Goal: Task Accomplishment & Management: Use online tool/utility

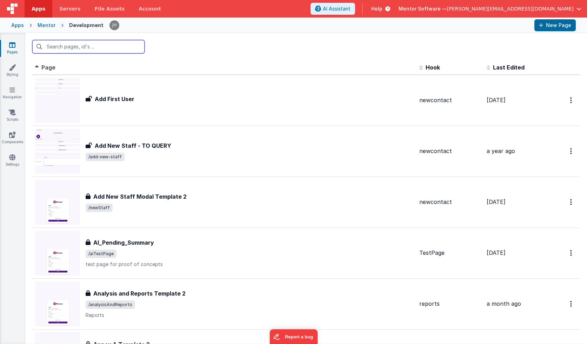
click at [73, 48] on input "text" at bounding box center [88, 46] width 112 height 13
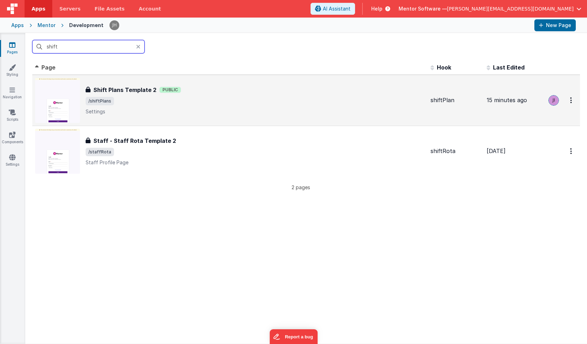
type input "shift"
click at [139, 97] on span "/shiftPlans" at bounding box center [255, 101] width 339 height 8
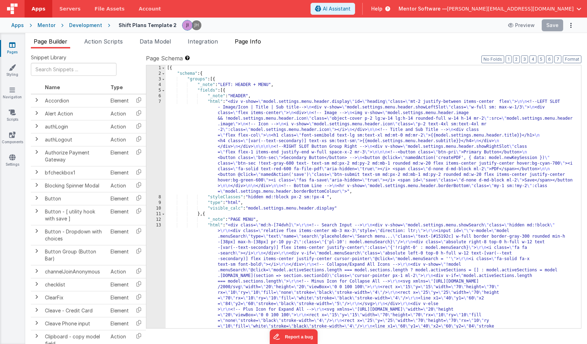
click at [250, 43] on span "Page Info" at bounding box center [248, 41] width 26 height 7
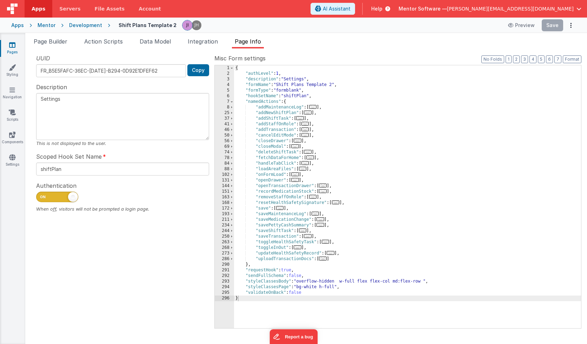
click at [326, 192] on span "..." at bounding box center [323, 191] width 8 height 4
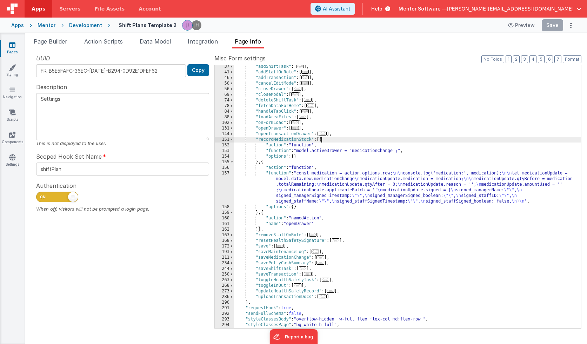
scroll to position [63, 0]
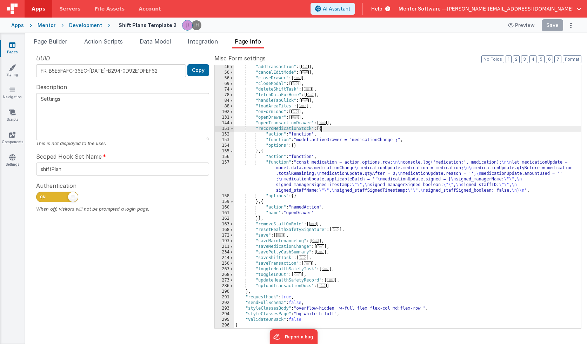
click at [304, 168] on div ""addTransaction" : [ ... ] , "cancelEditMode" : [ ... ] , "closeDrawer" : [ ...…" at bounding box center [407, 201] width 347 height 274
click at [225, 174] on div "157" at bounding box center [224, 177] width 19 height 34
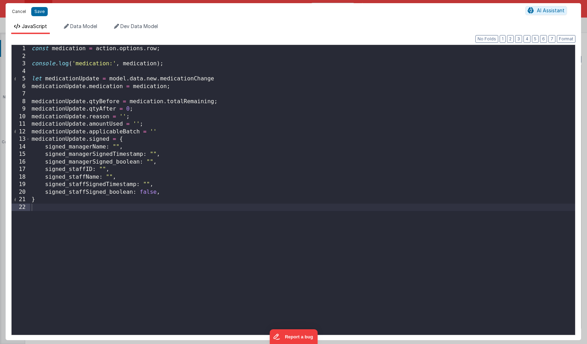
click at [19, 12] on button "Cancel" at bounding box center [18, 12] width 21 height 10
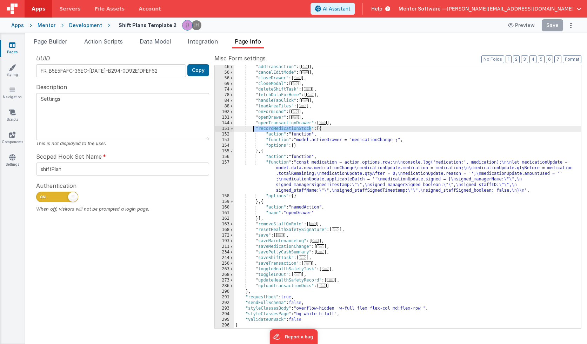
drag, startPoint x: 312, startPoint y: 128, endPoint x: 254, endPoint y: 128, distance: 57.9
click at [254, 128] on div ""addTransaction" : [ ... ] , "cancelEditMode" : [ ... ] , "closeDrawer" : [ ...…" at bounding box center [407, 201] width 347 height 274
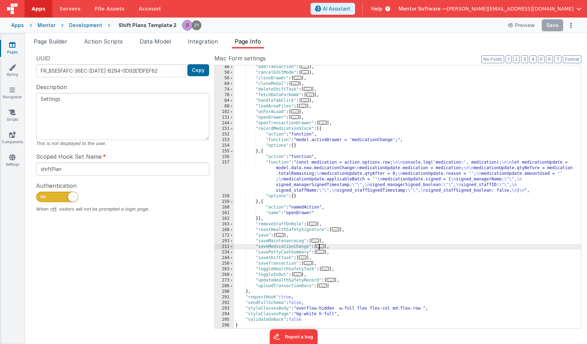
click at [322, 245] on span "..." at bounding box center [320, 246] width 8 height 4
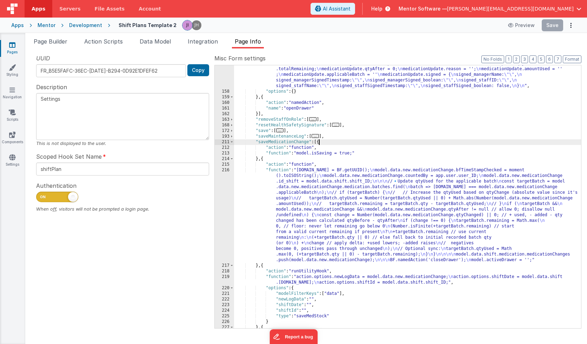
scroll to position [175, 0]
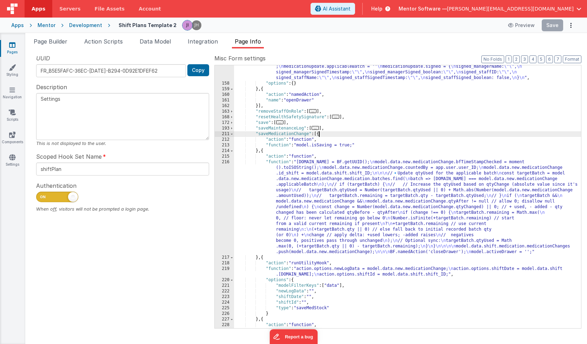
click at [302, 190] on div ""function" : "const medication = action.options.row; \n\n console.log('medicati…" at bounding box center [407, 203] width 347 height 313
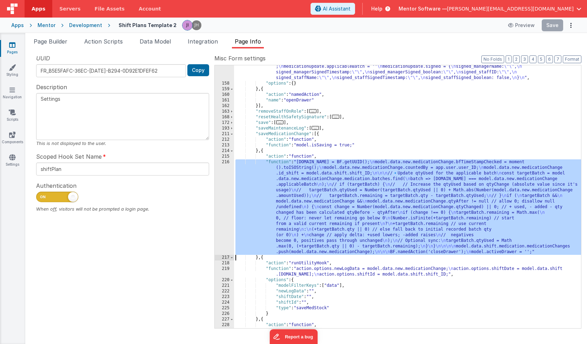
click at [224, 188] on div "216" at bounding box center [224, 206] width 19 height 95
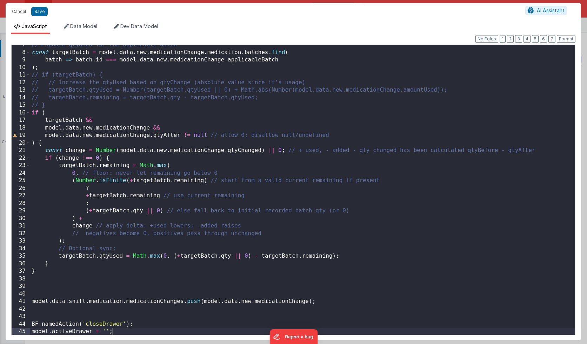
scroll to position [49, 0]
click at [15, 10] on button "Cancel" at bounding box center [18, 12] width 21 height 10
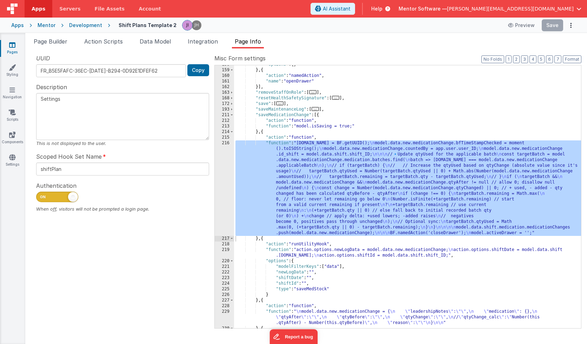
scroll to position [194, 0]
click at [292, 183] on div ""options" : { } } , { "action" : "namedAction" , "name" : "openDrawer" }] , "re…" at bounding box center [407, 199] width 347 height 274
click at [226, 176] on div "216" at bounding box center [224, 187] width 19 height 95
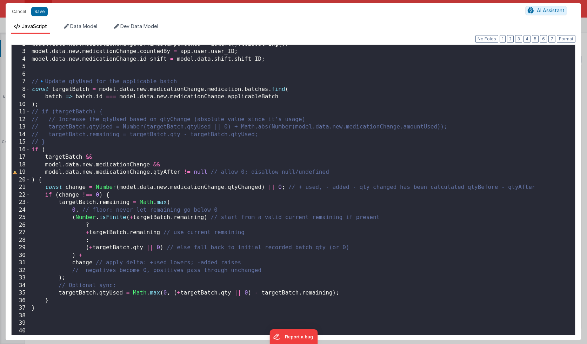
scroll to position [0, 0]
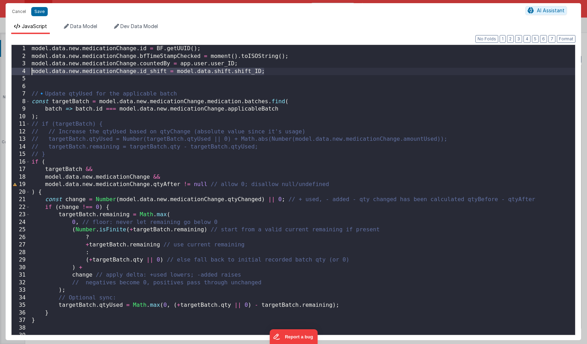
drag, startPoint x: 271, startPoint y: 72, endPoint x: 27, endPoint y: 73, distance: 243.4
click at [27, 73] on div "1 2 3 4 5 6 7 8 9 10 11 12 13 14 15 16 17 18 19 20 21 22 23 24 25 26 27 28 29 3…" at bounding box center [293, 190] width 564 height 290
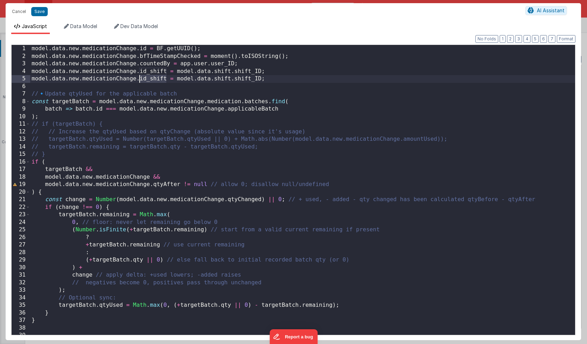
drag, startPoint x: 160, startPoint y: 79, endPoint x: 140, endPoint y: 80, distance: 19.7
click at [140, 80] on div "model . data . new . medicationChange . id = BF . getUUID ( ) ; model . data . …" at bounding box center [302, 197] width 545 height 305
drag, startPoint x: 162, startPoint y: 78, endPoint x: 260, endPoint y: 80, distance: 97.9
click at [260, 80] on div "model . data . new . medicationChange . id = BF . getUUID ( ) ; model . data . …" at bounding box center [302, 197] width 545 height 305
click at [42, 13] on button "Save" at bounding box center [39, 11] width 16 height 9
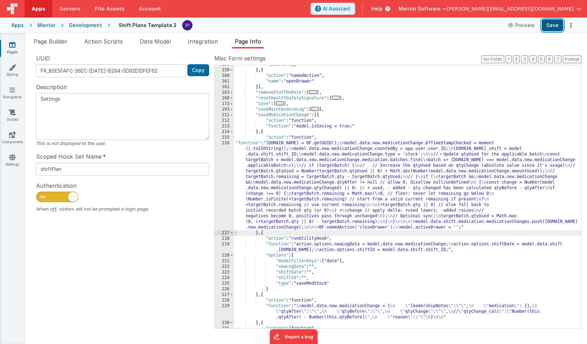
click at [551, 25] on button "Save" at bounding box center [551, 25] width 21 height 12
click at [19, 44] on link "Pages" at bounding box center [12, 48] width 25 height 14
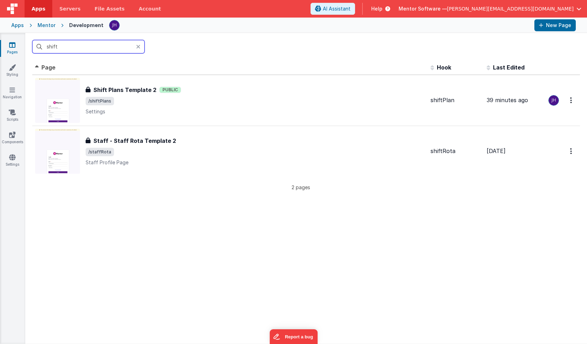
click at [79, 46] on input "shift" at bounding box center [88, 46] width 112 height 13
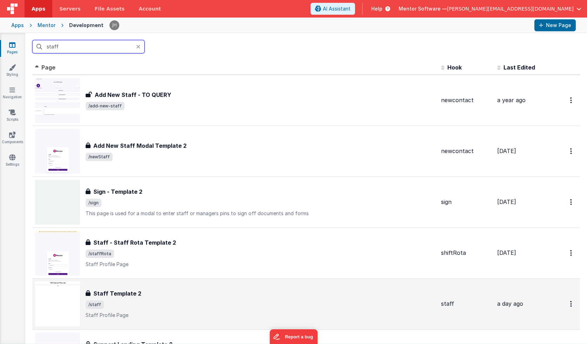
type input "staff"
click at [154, 298] on div "Staff Template 2 Staff Template 2 /staff Staff Profile Page" at bounding box center [261, 303] width 350 height 29
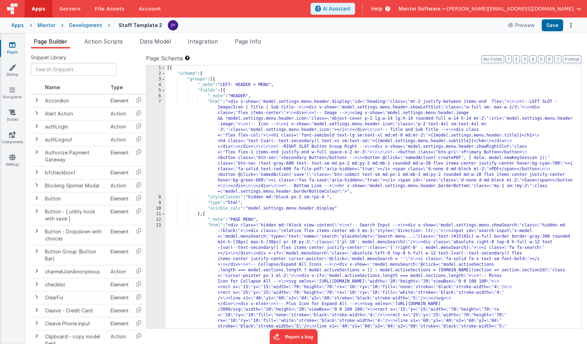
click at [53, 45] on li "Page Builder" at bounding box center [50, 42] width 39 height 11
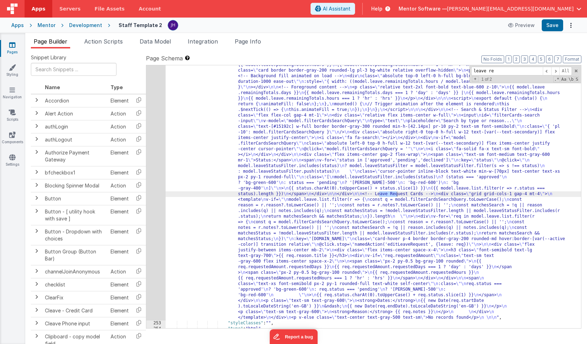
scroll to position [7271, 0]
click at [511, 70] on input "leave requests" at bounding box center [507, 71] width 72 height 9
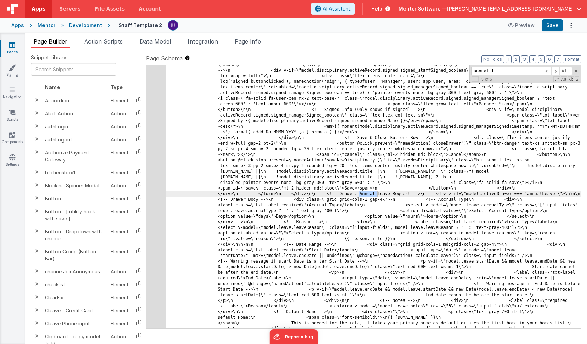
scroll to position [11172, 0]
type input "annual leave"
click at [554, 71] on span at bounding box center [555, 71] width 8 height 9
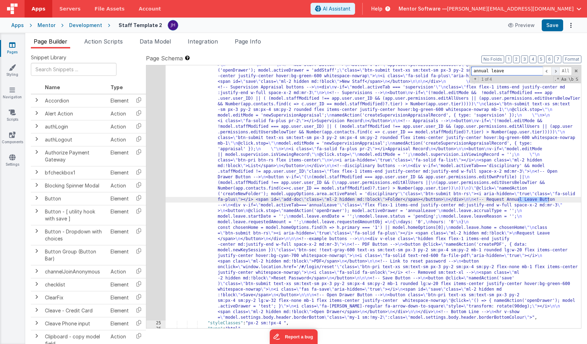
click at [554, 71] on span at bounding box center [555, 71] width 8 height 9
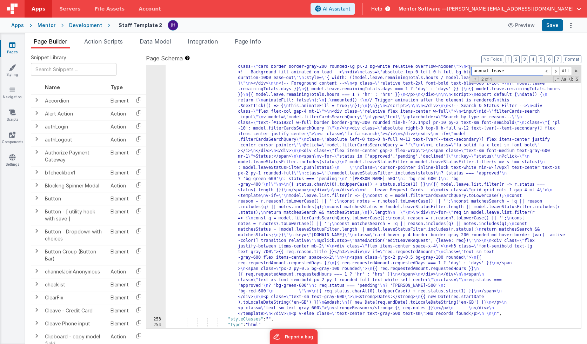
scroll to position [7274, 0]
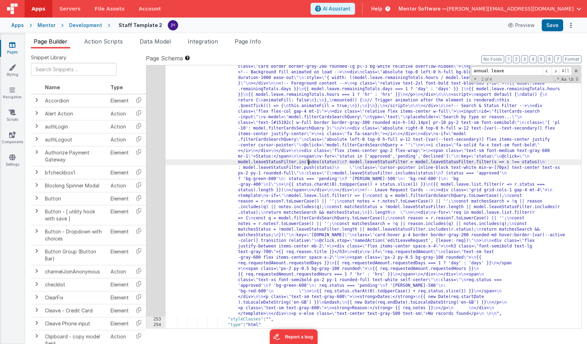
click at [309, 163] on div ""html" : " <!--Alert --> \n <div v-if= \" model.activeTab ==='annualLeave' \" c…" at bounding box center [373, 288] width 415 height 594
click at [156, 147] on div "252" at bounding box center [155, 153] width 19 height 325
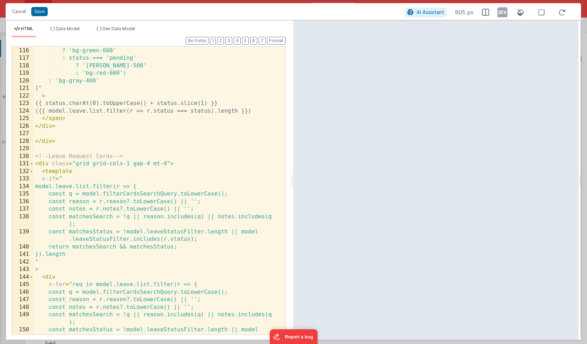
scroll to position [0, 0]
drag, startPoint x: 110, startPoint y: 201, endPoint x: 139, endPoint y: 201, distance: 28.4
click at [139, 201] on div "? (status === 'approved' ? 'bg-green-600' : status === 'pending' ? '[PERSON_NAM…" at bounding box center [159, 194] width 251 height 310
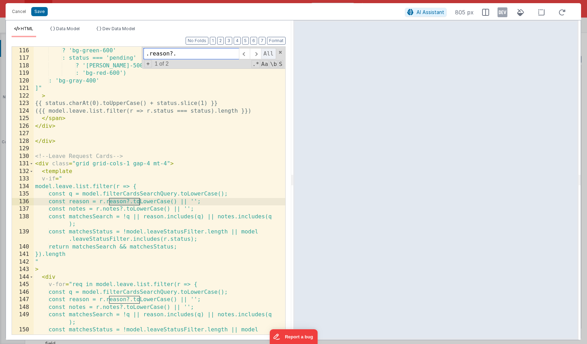
click at [270, 55] on span "All" at bounding box center [268, 53] width 15 height 11
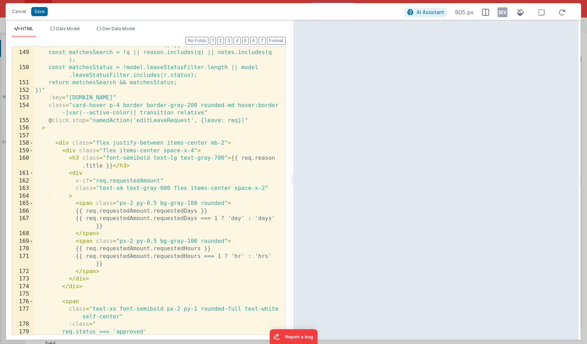
scroll to position [1219, 0]
click at [40, 10] on button "Save" at bounding box center [39, 11] width 16 height 9
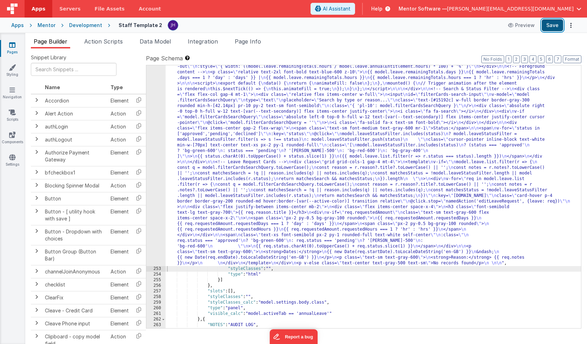
scroll to position [7299, 0]
click at [552, 24] on button "Save" at bounding box center [551, 25] width 21 height 12
click at [347, 152] on div ""html" : " <!--Alert --> \n <div v-if= \" model.activeTab ==='annualLeave' \" c…" at bounding box center [373, 262] width 415 height 543
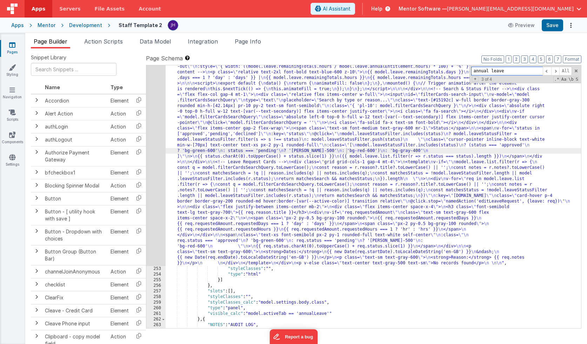
paste input "r.reason?.toLowerCas"
type input "r.reason?.toLowerCase"
click at [556, 72] on span at bounding box center [555, 71] width 8 height 9
click at [548, 72] on span at bounding box center [547, 71] width 8 height 9
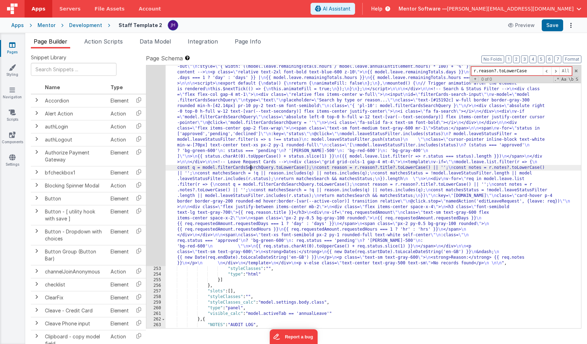
click at [251, 165] on div ""html" : " <!--Alert --> \n <div v-if= \" model.activeTab ==='annualLeave' \" c…" at bounding box center [373, 262] width 415 height 543
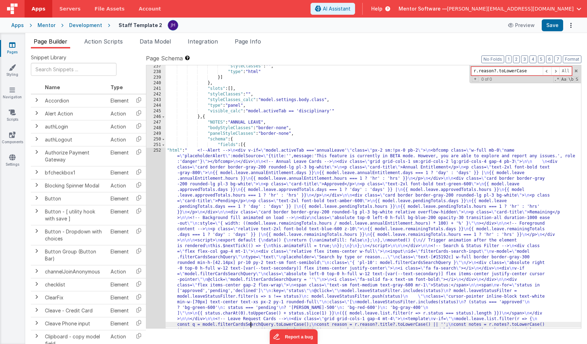
scroll to position [7178, 0]
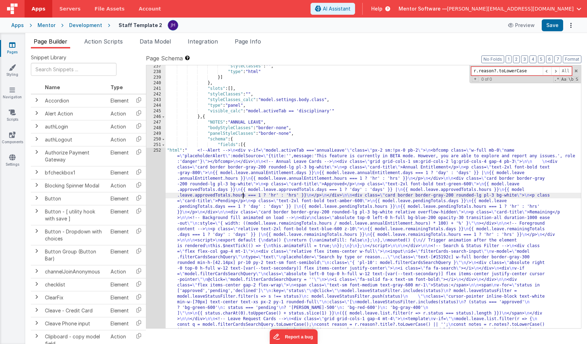
click at [243, 196] on div ""styleClasses" : "" , "type" : "html" }] } , "slots" : [ ] , "styleClasses" : "…" at bounding box center [373, 334] width 415 height 543
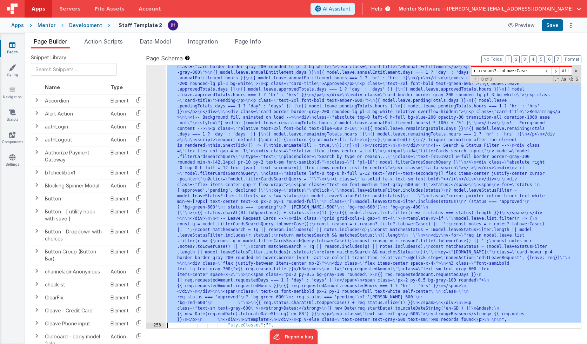
click at [156, 168] on div "252" at bounding box center [155, 184] width 19 height 275
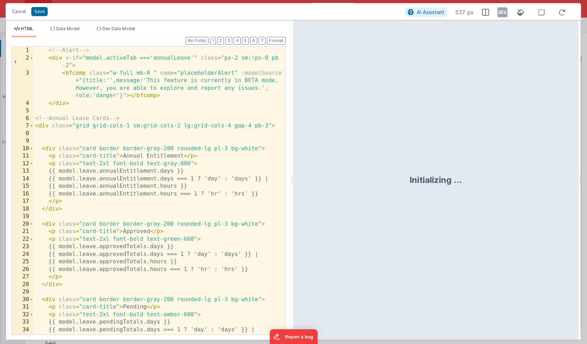
click at [195, 142] on div "<!-- Alert --> < div v-if = "model.activeTab ==='annualLeave'" class = "px-2 sm…" at bounding box center [159, 198] width 251 height 303
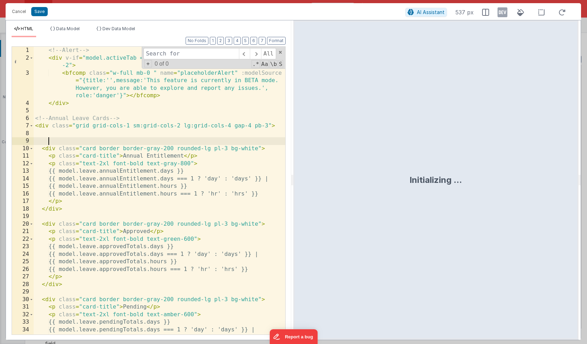
scroll to position [0, 0]
click at [187, 57] on input at bounding box center [190, 53] width 95 height 11
paste input "r.reason?.toLowerCase"
type input "r.reason?.toLowerCase"
click at [253, 55] on span at bounding box center [255, 53] width 11 height 11
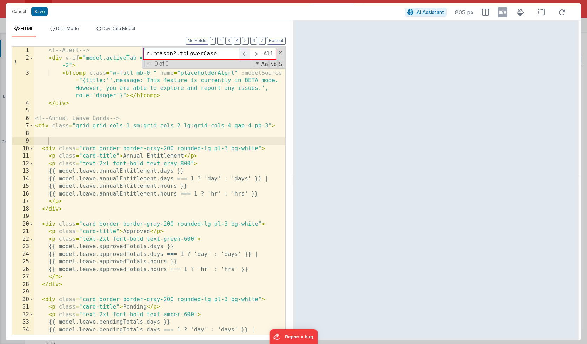
click at [248, 55] on span at bounding box center [244, 53] width 11 height 11
click at [123, 13] on div "Cancel Save" at bounding box center [206, 12] width 396 height 10
click at [32, 127] on span at bounding box center [31, 126] width 4 height 8
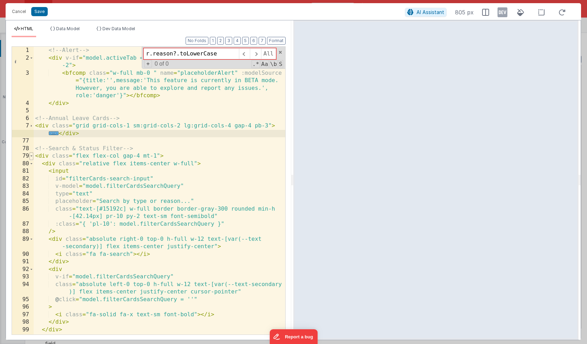
click at [31, 155] on span at bounding box center [31, 156] width 4 height 8
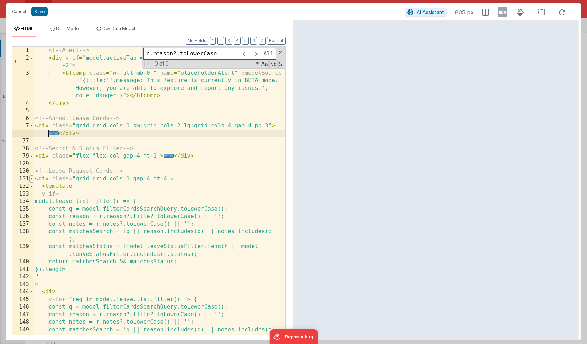
click at [32, 178] on span at bounding box center [31, 179] width 4 height 8
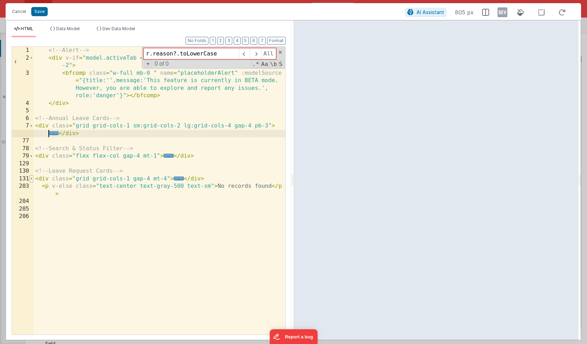
click at [31, 180] on span at bounding box center [31, 179] width 4 height 8
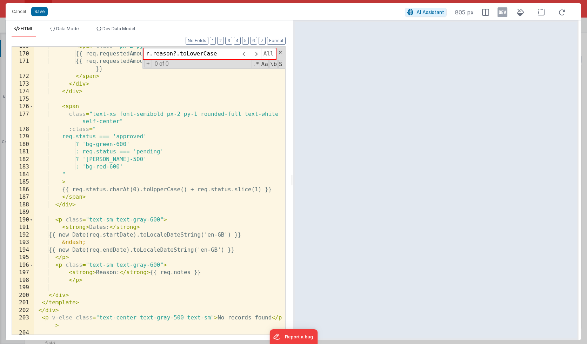
scroll to position [489, 0]
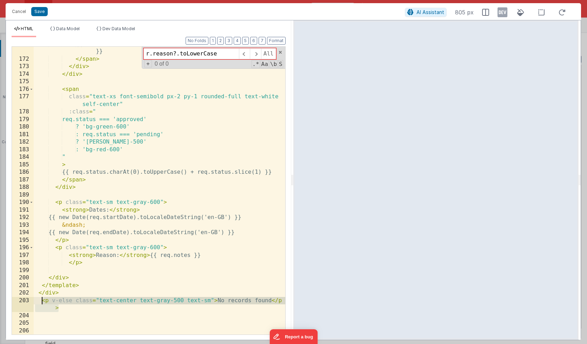
drag, startPoint x: 62, startPoint y: 309, endPoint x: 42, endPoint y: 302, distance: 21.1
click at [42, 302] on div "{{ req.requestedAmount.requestedHours === 1 ? 'hr' : 'hrs' }} </ span > </ div …" at bounding box center [159, 195] width 251 height 310
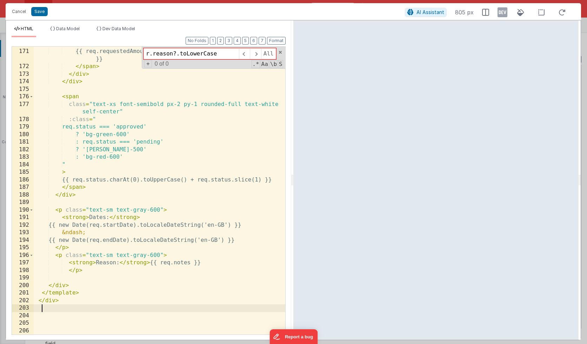
scroll to position [481, 0]
click at [90, 292] on div "{{ req.requestedAmount.requestedHours }} {{ req.requestedAmount.requestedHours …" at bounding box center [159, 191] width 251 height 303
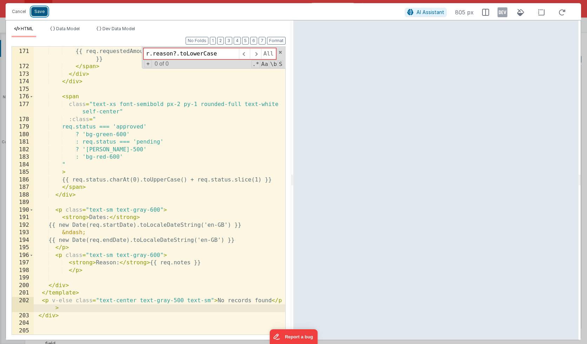
click at [39, 14] on button "Save" at bounding box center [39, 11] width 16 height 9
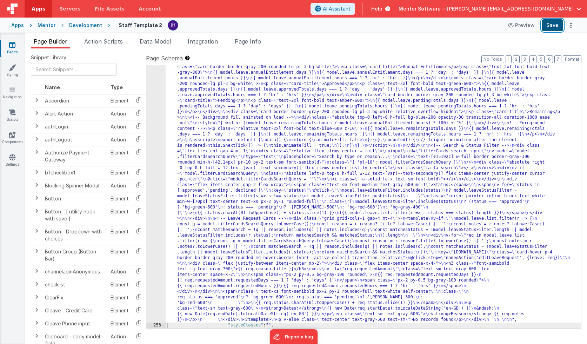
click at [552, 26] on button "Save" at bounding box center [551, 25] width 21 height 12
click at [41, 26] on div "Mentor" at bounding box center [47, 25] width 18 height 7
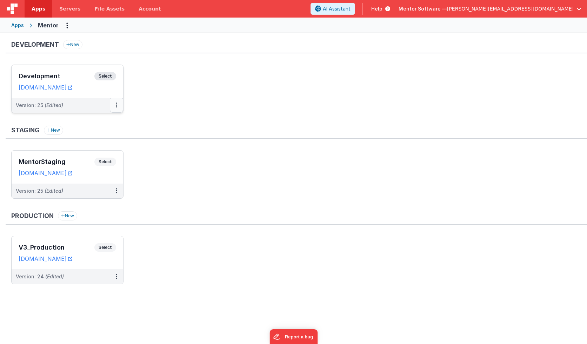
click at [117, 105] on icon at bounding box center [116, 105] width 1 height 0
click at [74, 249] on div at bounding box center [293, 172] width 587 height 344
click at [71, 244] on h3 "V3_Production" at bounding box center [57, 247] width 76 height 7
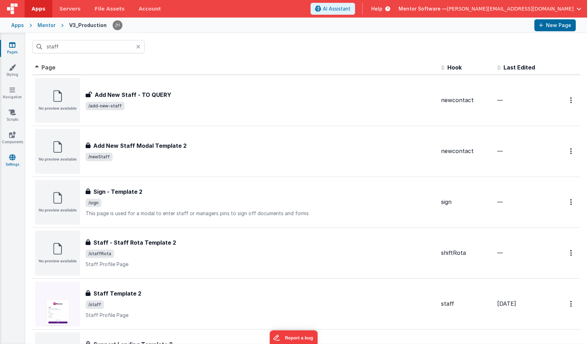
click at [12, 158] on icon at bounding box center [12, 157] width 6 height 7
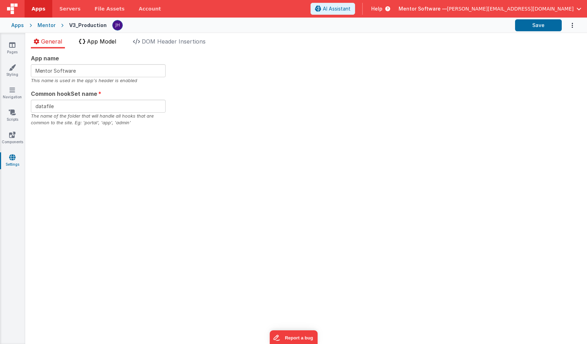
click at [100, 44] on span "App Model" at bounding box center [101, 41] width 29 height 7
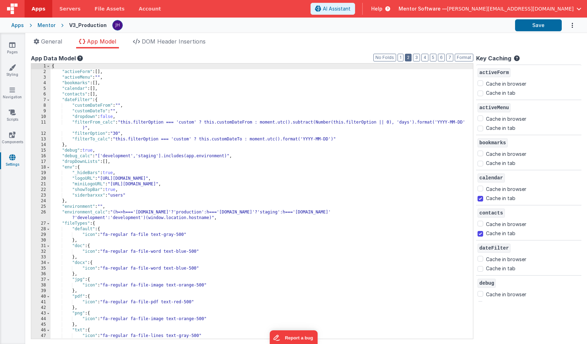
click at [411, 59] on button "2" at bounding box center [408, 58] width 7 height 8
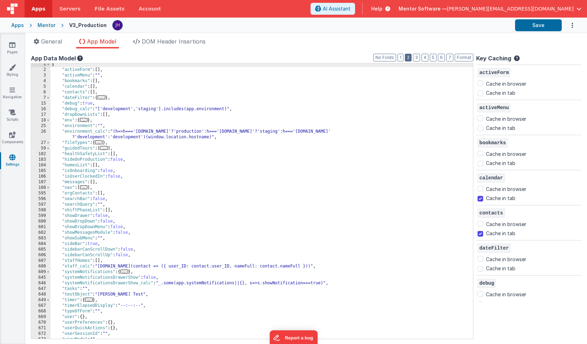
scroll to position [28, 0]
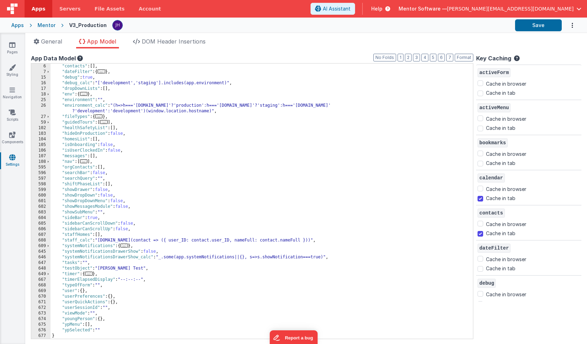
click at [126, 246] on span "..." at bounding box center [124, 245] width 8 height 4
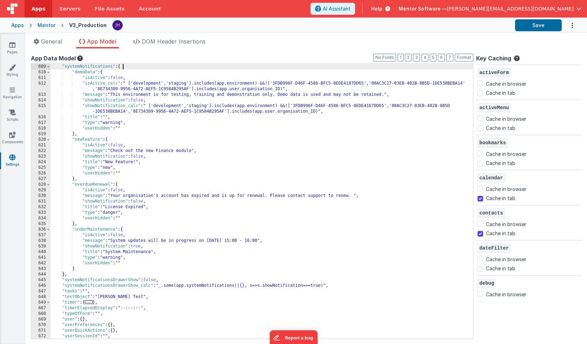
scroll to position [207, 0]
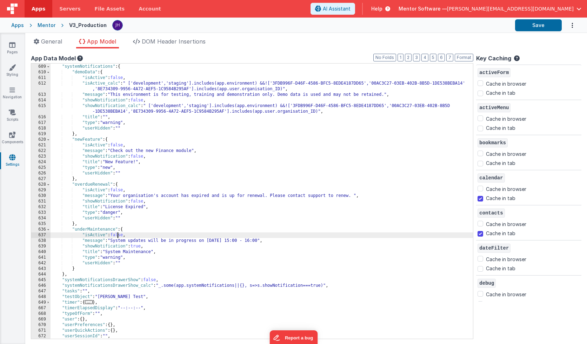
click at [116, 236] on div ""staff_calc" : "[DOMAIN_NAME](contact => ({ user_ID: contact.user_ID, nameFull:…" at bounding box center [262, 201] width 422 height 286
click at [533, 23] on button "Save" at bounding box center [538, 25] width 47 height 12
click at [15, 42] on icon at bounding box center [12, 44] width 6 height 7
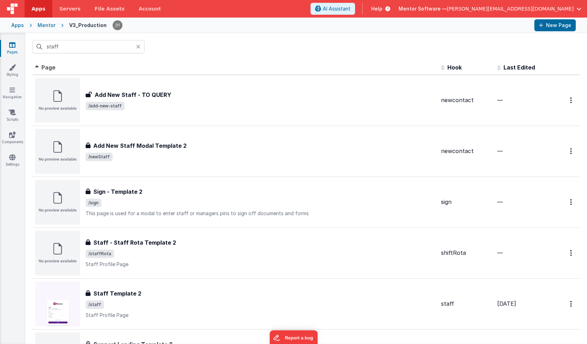
click at [41, 25] on div "Mentor" at bounding box center [47, 25] width 18 height 7
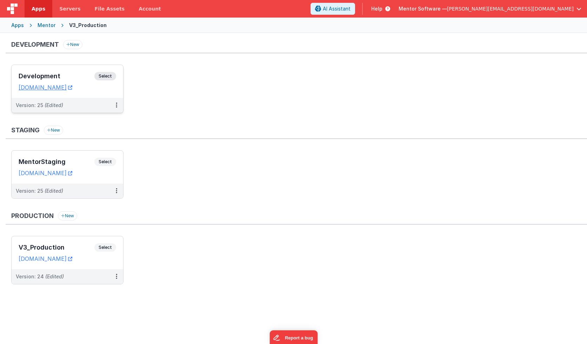
click at [79, 72] on div "Development Select URLs [DOMAIN_NAME]" at bounding box center [68, 81] width 112 height 33
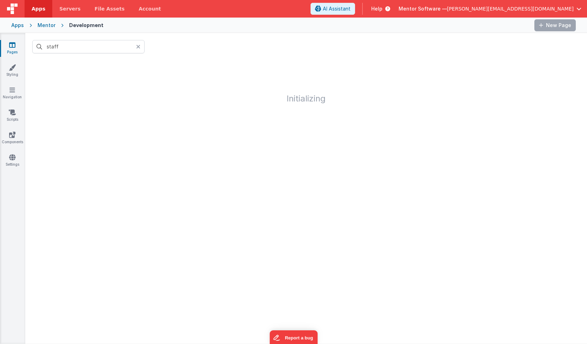
click at [47, 26] on div "Mentor" at bounding box center [47, 25] width 18 height 7
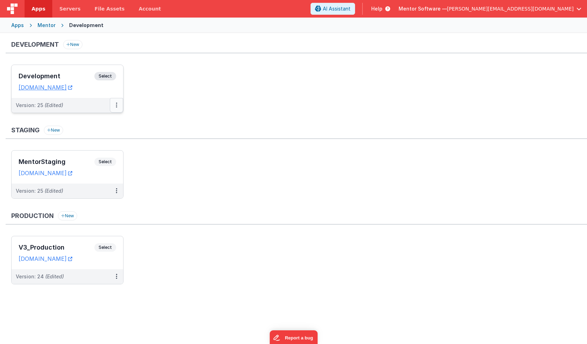
click at [117, 106] on button at bounding box center [116, 105] width 13 height 15
click at [153, 107] on ul "Development Select URLs [DOMAIN_NAME] Version: 25 (Edited)" at bounding box center [298, 92] width 575 height 55
click at [120, 107] on button at bounding box center [116, 105] width 13 height 15
click at [99, 148] on link "Deploy..." at bounding box center [92, 146] width 62 height 13
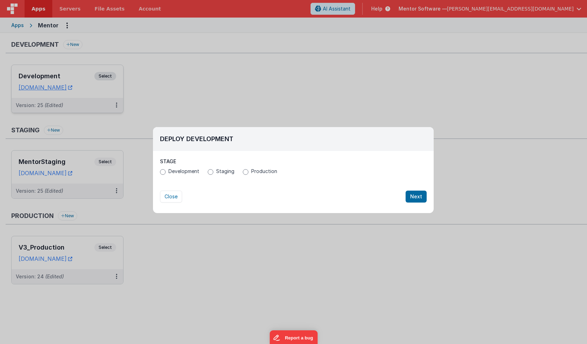
click at [218, 171] on span "Staging" at bounding box center [225, 171] width 18 height 7
click at [213, 171] on input "Staging" at bounding box center [211, 172] width 6 height 6
radio input "true"
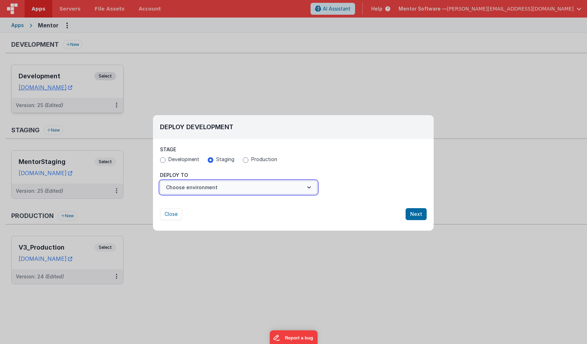
click at [219, 193] on button "Choose environment" at bounding box center [238, 187] width 157 height 13
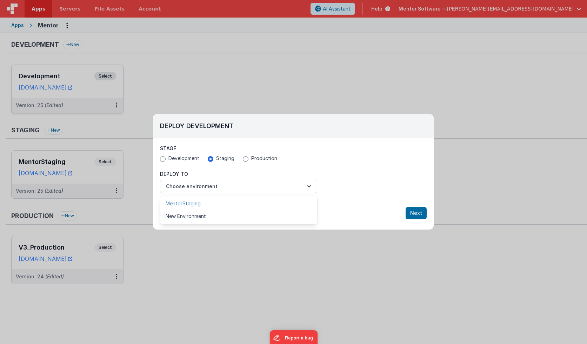
click at [214, 202] on link "MentorStaging" at bounding box center [238, 203] width 157 height 13
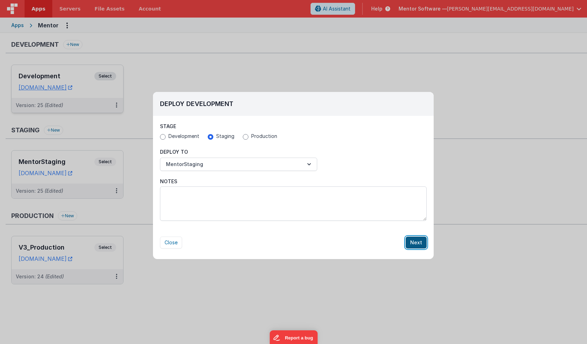
click at [416, 243] on button "Next" at bounding box center [415, 242] width 21 height 12
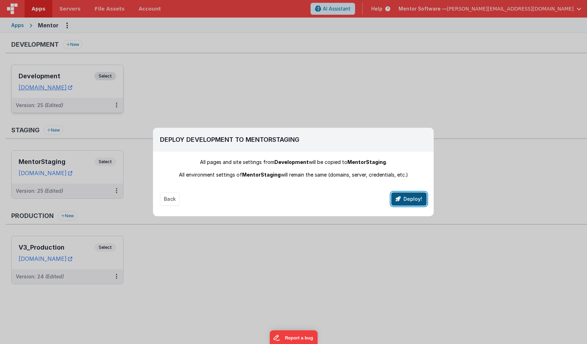
click at [396, 199] on button "Deploy!" at bounding box center [408, 198] width 35 height 13
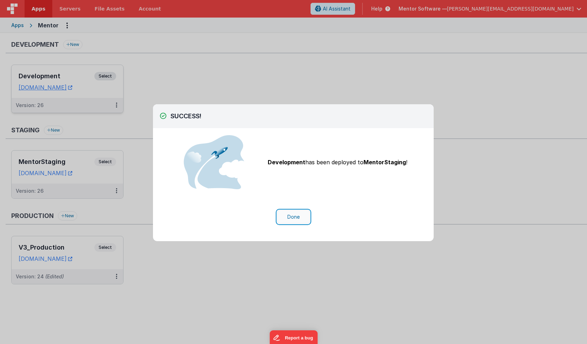
click at [292, 218] on button "Done" at bounding box center [293, 216] width 33 height 13
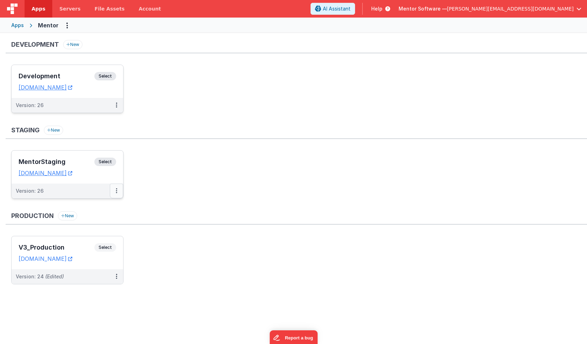
click at [116, 190] on icon at bounding box center [116, 190] width 1 height 0
click at [96, 218] on link "Deploy..." at bounding box center [92, 219] width 62 height 13
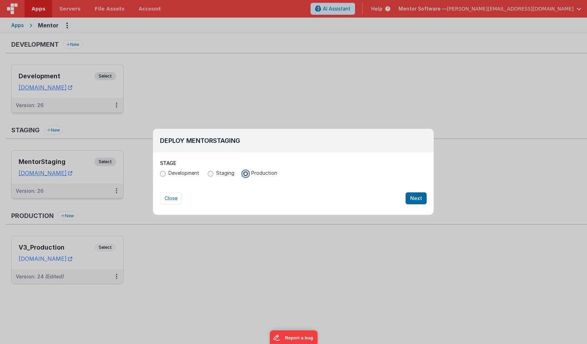
click at [245, 173] on input "Production" at bounding box center [246, 174] width 6 height 6
radio input "true"
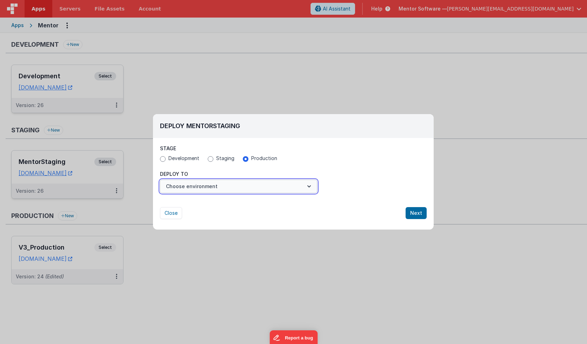
click at [290, 188] on button "Choose environment" at bounding box center [238, 186] width 157 height 13
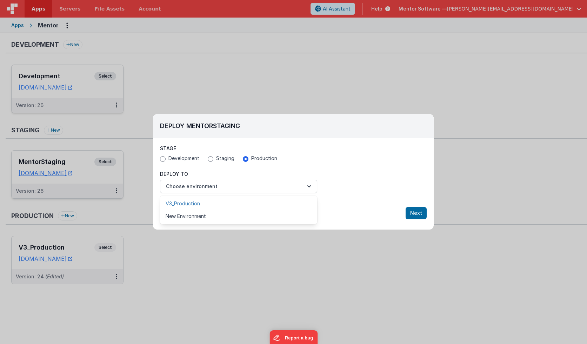
click at [224, 200] on link "V3_Production" at bounding box center [238, 203] width 157 height 13
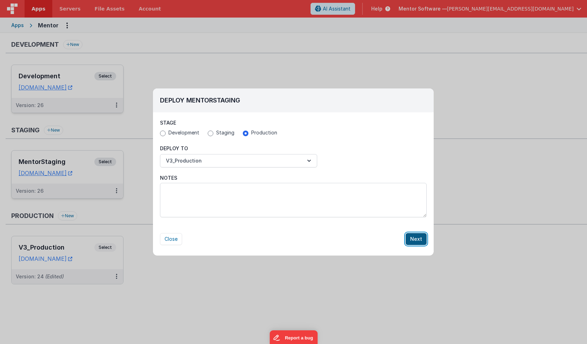
click at [415, 240] on button "Next" at bounding box center [415, 239] width 21 height 12
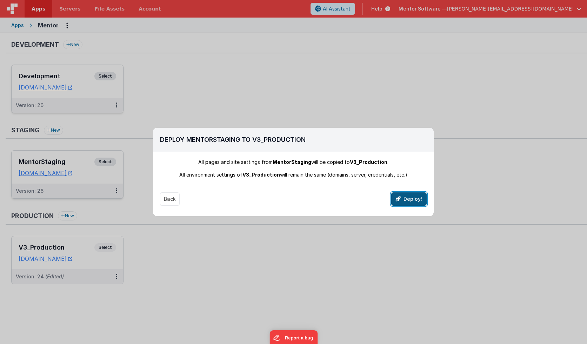
click at [417, 200] on button "Deploy!" at bounding box center [408, 198] width 35 height 13
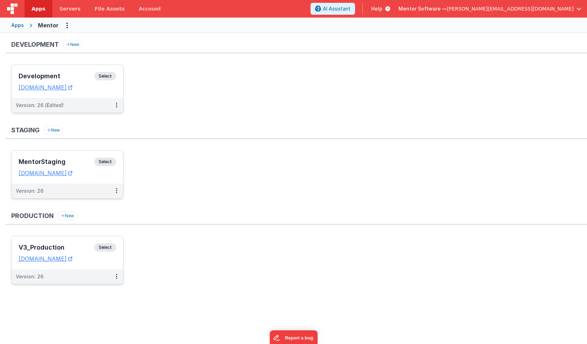
click at [71, 242] on div "V3_Production Select URLs [DOMAIN_NAME]" at bounding box center [68, 252] width 112 height 33
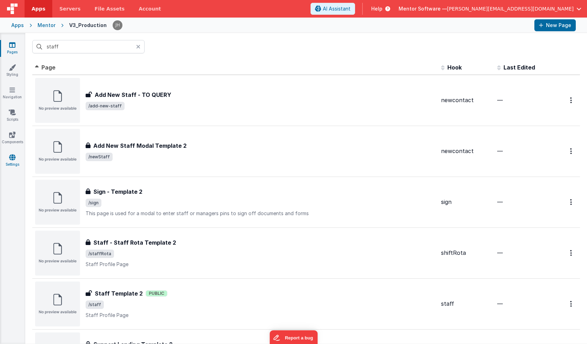
click at [12, 157] on icon at bounding box center [12, 157] width 6 height 7
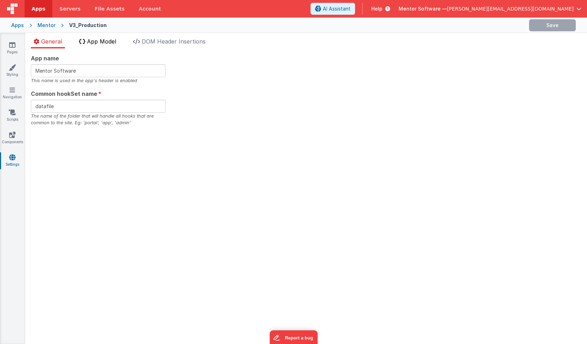
click at [99, 40] on span "App Model" at bounding box center [101, 41] width 29 height 7
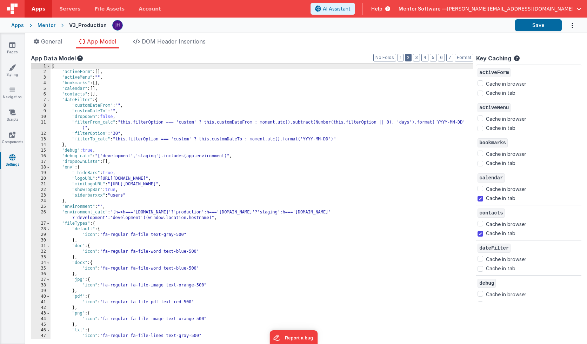
click at [409, 58] on button "2" at bounding box center [408, 58] width 7 height 8
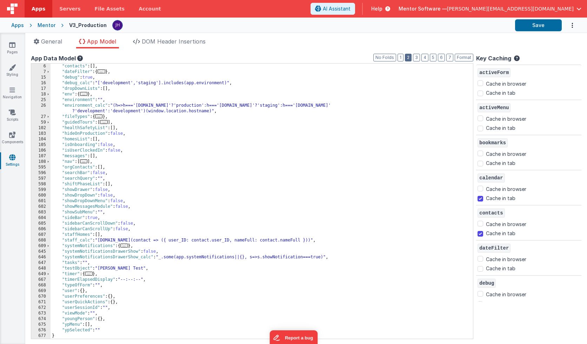
scroll to position [24, 0]
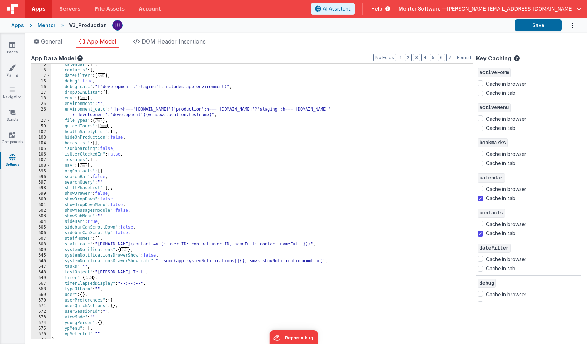
click at [126, 250] on span "..." at bounding box center [124, 249] width 8 height 4
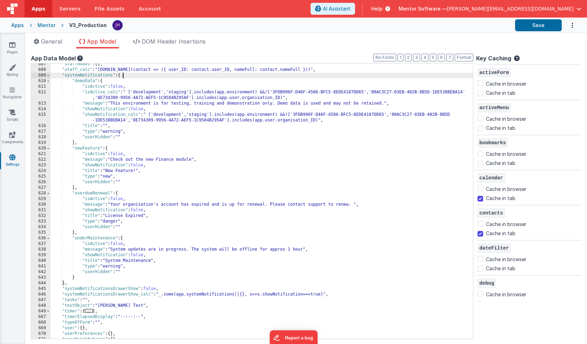
scroll to position [187, 0]
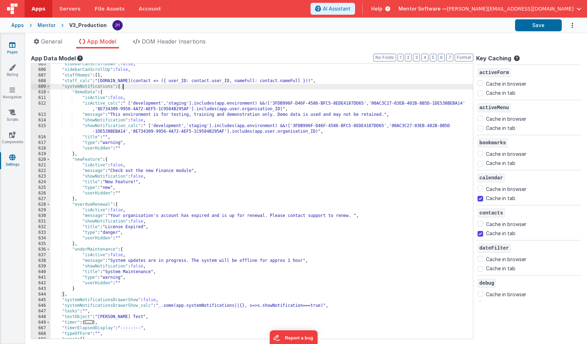
click at [19, 42] on link "Pages" at bounding box center [12, 48] width 25 height 14
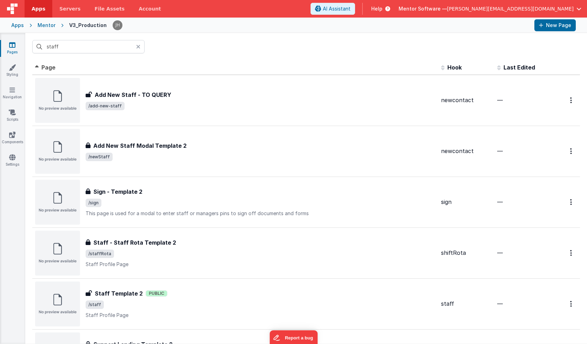
click at [12, 47] on icon at bounding box center [12, 44] width 6 height 7
click at [201, 56] on div "staff" at bounding box center [305, 46] width 561 height 27
click at [43, 30] on div "Apps Mentor V3_Production New Page" at bounding box center [293, 25] width 587 height 15
click at [43, 28] on div "Mentor" at bounding box center [47, 25] width 18 height 7
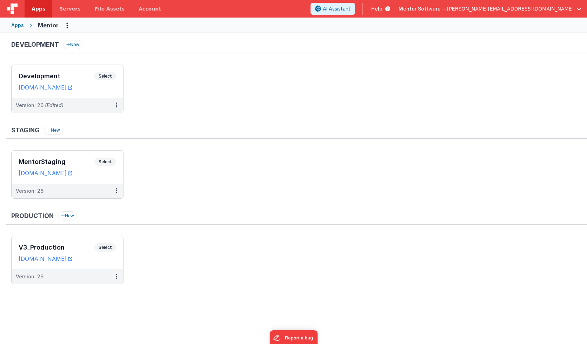
click at [288, 118] on ul "Development Select URLs [DOMAIN_NAME] Version: 26 (Edited)" at bounding box center [298, 92] width 575 height 55
click at [76, 160] on h3 "MentorStaging" at bounding box center [57, 161] width 76 height 7
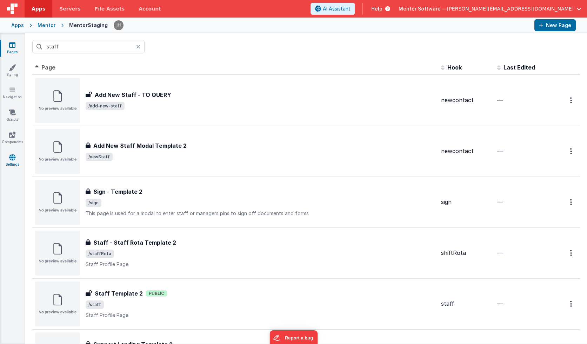
click at [16, 159] on link "Settings" at bounding box center [12, 161] width 25 height 14
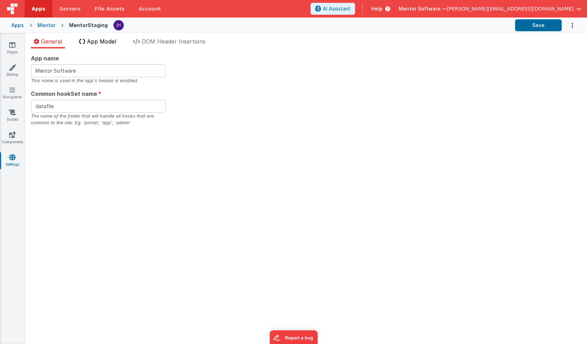
click at [106, 41] on span "App Model" at bounding box center [101, 41] width 29 height 7
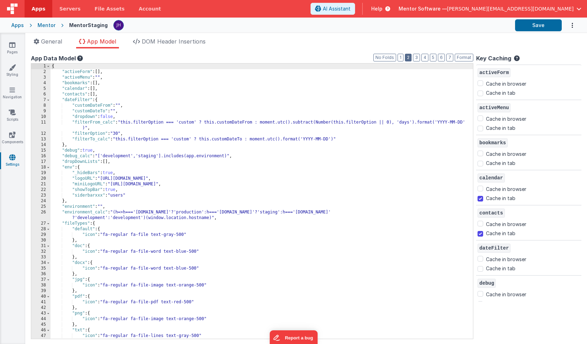
click at [411, 58] on button "2" at bounding box center [408, 58] width 7 height 8
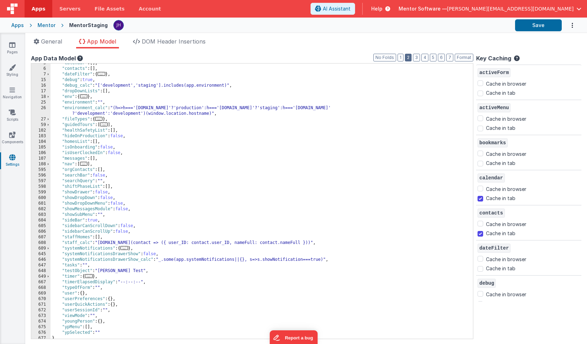
scroll to position [28, 0]
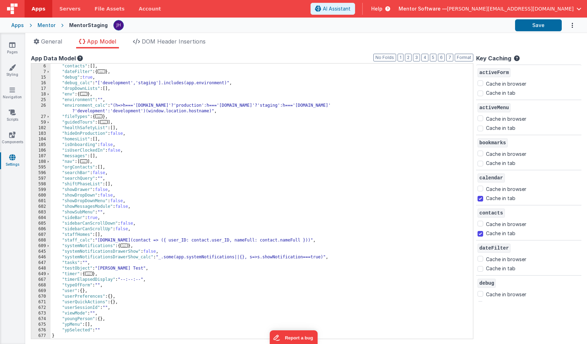
click at [126, 245] on span "..." at bounding box center [124, 245] width 8 height 4
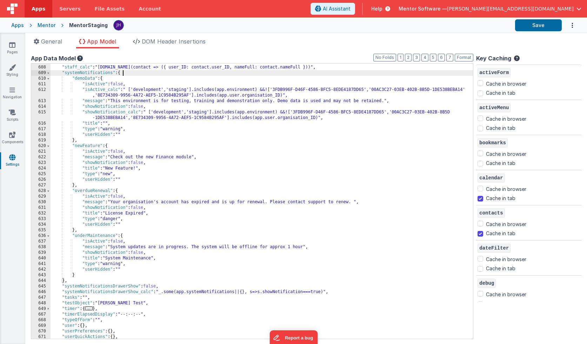
scroll to position [207, 0]
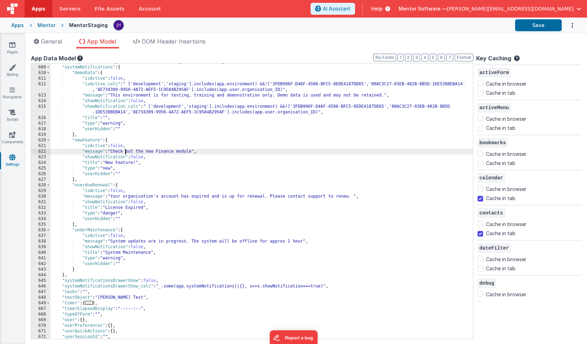
click at [126, 153] on div ""staff_calc" : "[DOMAIN_NAME](contact => ({ user_ID: contact.user_ID, nameFull:…" at bounding box center [262, 202] width 422 height 286
drag, startPoint x: 112, startPoint y: 151, endPoint x: 194, endPoint y: 152, distance: 81.4
click at [194, 152] on div ""staff_calc" : "[DOMAIN_NAME](contact => ({ user_ID: contact.user_ID, nameFull:…" at bounding box center [262, 202] width 422 height 286
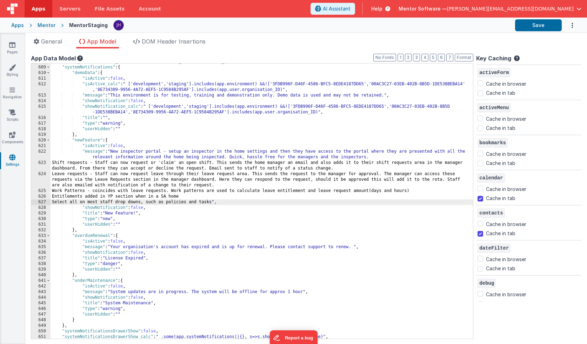
click at [139, 208] on div ""staff_calc" : "[DOMAIN_NAME](contact => ({ user_ID: contact.user_ID, nameFull:…" at bounding box center [262, 202] width 422 height 286
click at [159, 218] on div ""staff_calc" : "[DOMAIN_NAME](contact => ({ user_ID: contact.user_ID, nameFull:…" at bounding box center [262, 202] width 422 height 286
click at [139, 207] on div ""staff_calc" : "[DOMAIN_NAME](contact => ({ user_ID: contact.user_ID, nameFull:…" at bounding box center [262, 202] width 422 height 286
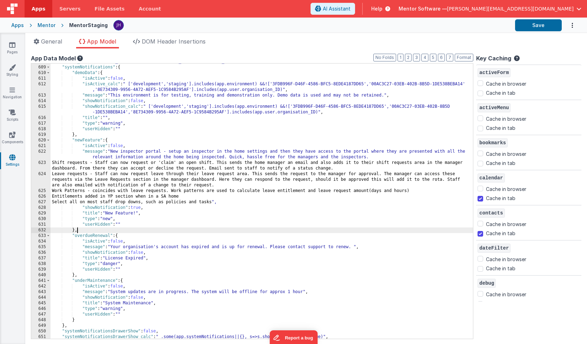
click at [168, 230] on div ""staff_calc" : "[DOMAIN_NAME](contact => ({ user_ID: contact.user_ID, nameFull:…" at bounding box center [262, 202] width 422 height 286
click at [533, 26] on button "Save" at bounding box center [538, 25] width 47 height 12
click at [119, 146] on div ""staff_calc" : "[DOMAIN_NAME](contact => ({ user_ID: contact.user_ID, nameFull:…" at bounding box center [262, 202] width 422 height 286
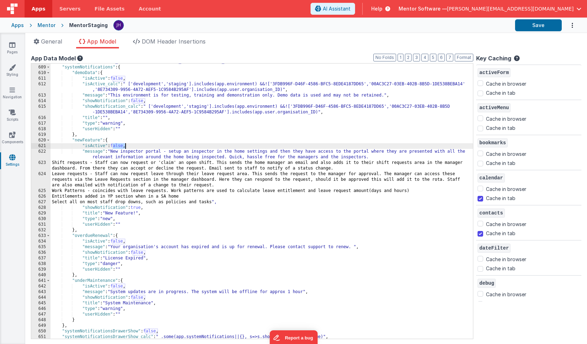
click at [119, 146] on div ""staff_calc" : "[DOMAIN_NAME](contact => ({ user_ID: contact.user_ID, nameFull:…" at bounding box center [262, 202] width 422 height 286
click at [179, 167] on div ""staff_calc" : "[DOMAIN_NAME](contact => ({ user_ID: contact.user_ID, nameFull:…" at bounding box center [262, 202] width 422 height 286
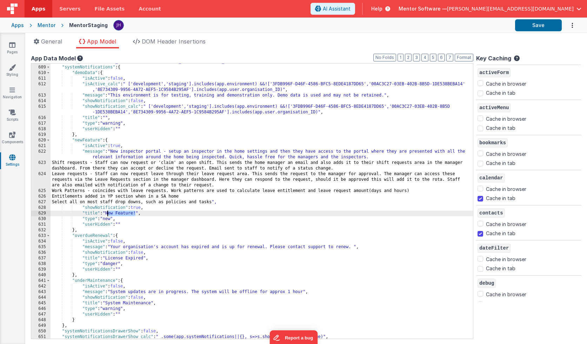
drag, startPoint x: 135, startPoint y: 213, endPoint x: 108, endPoint y: 214, distance: 27.4
click at [108, 214] on div ""staff_calc" : "[DOMAIN_NAME](contact => ({ user_ID: contact.user_ID, nameFull:…" at bounding box center [262, 202] width 422 height 286
click at [181, 212] on div ""staff_calc" : "[DOMAIN_NAME](contact => ({ user_ID: contact.user_ID, nameFull:…" at bounding box center [262, 202] width 422 height 286
click at [538, 24] on button "Save" at bounding box center [538, 25] width 47 height 12
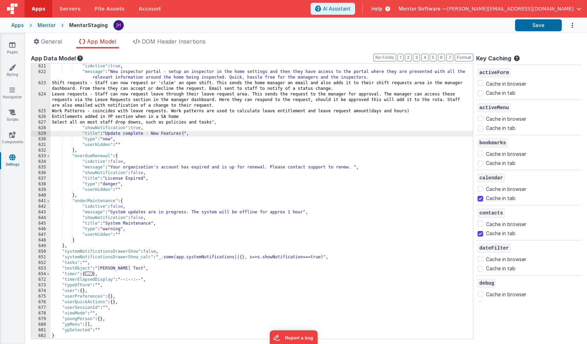
scroll to position [286, 0]
click at [150, 251] on div ""isActive" : true , "message" : "New inspector portal - setup an inspector in t…" at bounding box center [262, 206] width 422 height 286
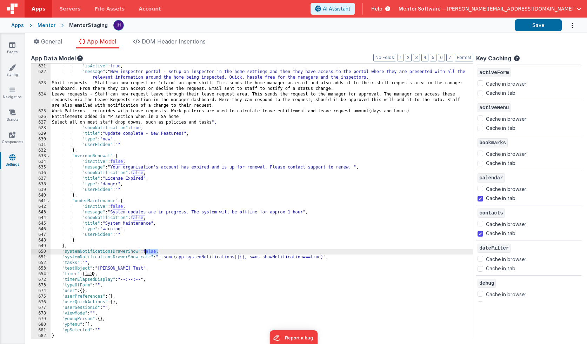
click at [150, 251] on div ""isActive" : true , "message" : "New inspector portal - setup an inspector in t…" at bounding box center [262, 206] width 422 height 286
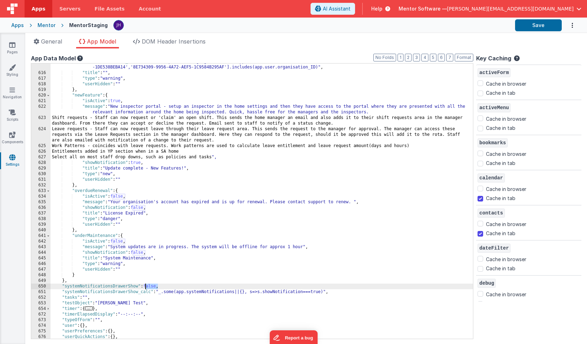
scroll to position [250, 0]
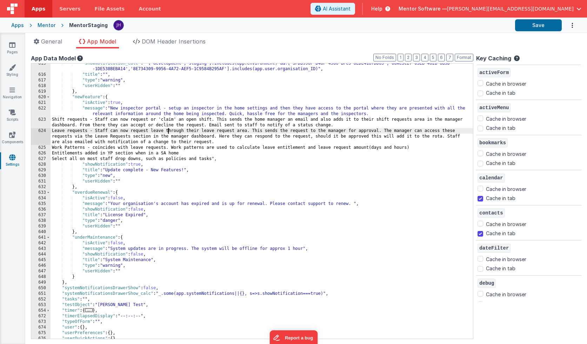
click at [168, 131] on div ""showNotification_calc" : " ['development','staging'].includes(app.environment)…" at bounding box center [262, 207] width 422 height 292
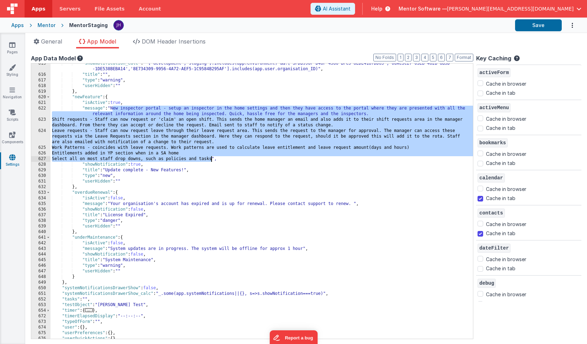
drag, startPoint x: 113, startPoint y: 108, endPoint x: 210, endPoint y: 160, distance: 110.4
click at [210, 160] on div ""showNotification_calc" : " ['development','staging'].includes(app.environment)…" at bounding box center [262, 207] width 422 height 292
click at [192, 135] on div ""showNotification_calc" : " ['development','staging'].includes(app.environment)…" at bounding box center [262, 207] width 422 height 292
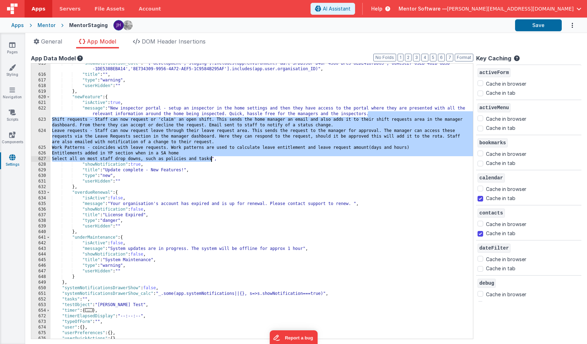
drag, startPoint x: 368, startPoint y: 115, endPoint x: 210, endPoint y: 161, distance: 163.5
click at [210, 161] on div ""showNotification_calc" : " ['development','staging'].includes(app.environment)…" at bounding box center [262, 207] width 422 height 292
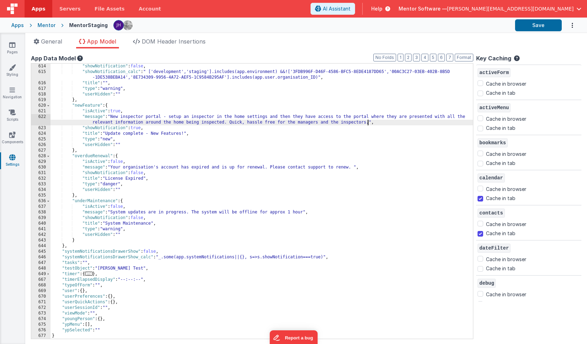
scroll to position [241, 0]
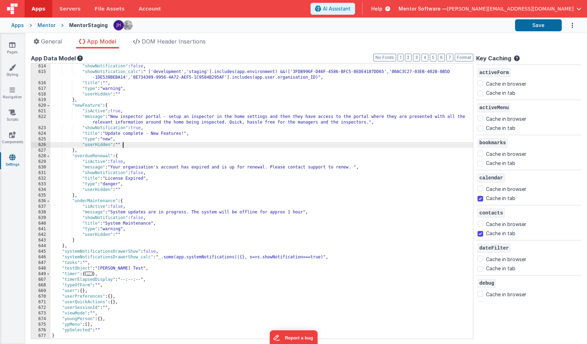
click at [369, 144] on div ""showNotification" : false , "showNotification_calc" : " ['development','stagin…" at bounding box center [262, 206] width 422 height 286
click at [534, 28] on button "Save" at bounding box center [538, 25] width 47 height 12
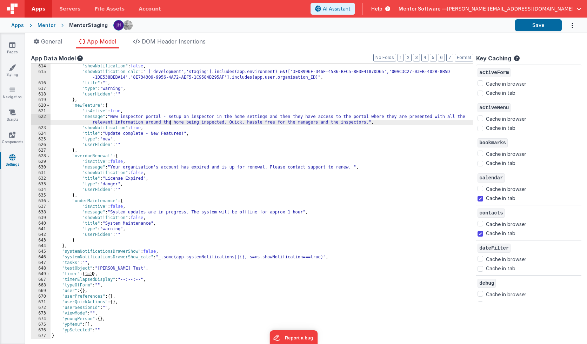
click at [170, 124] on div ""showNotification" : false , "showNotification_calc" : " ['development','stagin…" at bounding box center [262, 206] width 422 height 286
click at [368, 122] on div ""showNotification" : false , "showNotification_calc" : " ['development','stagin…" at bounding box center [262, 206] width 422 height 286
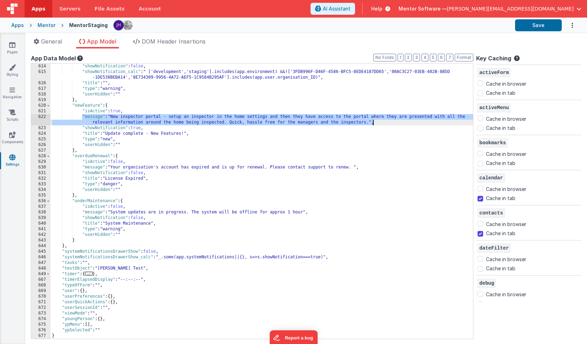
drag, startPoint x: 82, startPoint y: 116, endPoint x: 379, endPoint y: 123, distance: 297.5
click at [379, 123] on div ""showNotification" : false , "showNotification_calc" : " ['development','stagin…" at bounding box center [262, 206] width 422 height 286
click at [137, 117] on div ""showNotification" : false , "showNotification_calc" : " ['development','stagin…" at bounding box center [262, 206] width 422 height 286
drag, startPoint x: 112, startPoint y: 116, endPoint x: 366, endPoint y: 122, distance: 254.3
click at [366, 122] on div ""showNotification" : false , "showNotification_calc" : " ['development','stagin…" at bounding box center [262, 206] width 422 height 286
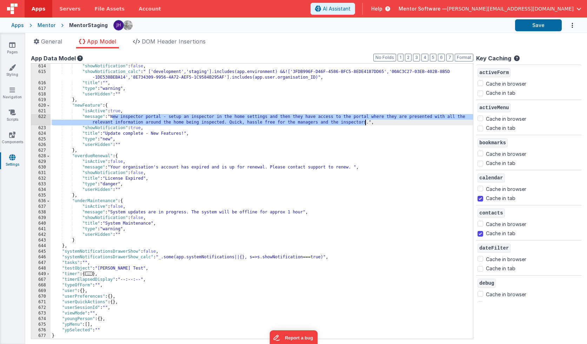
click at [339, 113] on div ""showNotification" : false , "showNotification_calc" : " ['development','stagin…" at bounding box center [262, 206] width 422 height 286
drag, startPoint x: 368, startPoint y: 123, endPoint x: 112, endPoint y: 116, distance: 255.4
click at [112, 116] on div ""showNotification" : false , "showNotification_calc" : " ['development','stagin…" at bounding box center [262, 206] width 422 height 286
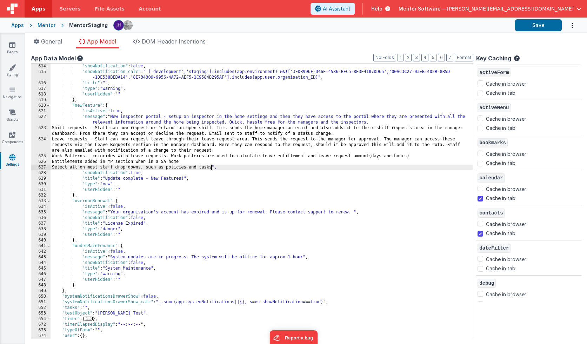
click at [112, 116] on div ""showNotification" : false , "showNotification_calc" : " ['development','stagin…" at bounding box center [262, 206] width 422 height 286
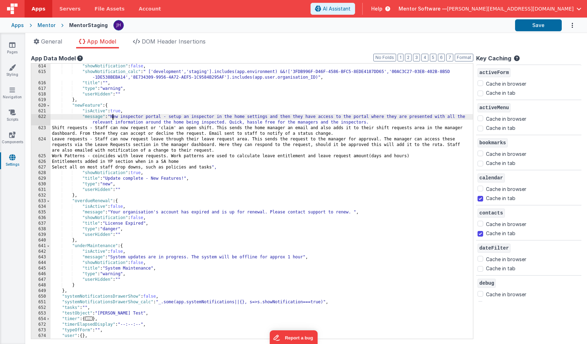
paste textarea
click at [379, 123] on div ""showNotification" : false , "showNotification_calc" : " ['development','stagin…" at bounding box center [262, 206] width 422 height 286
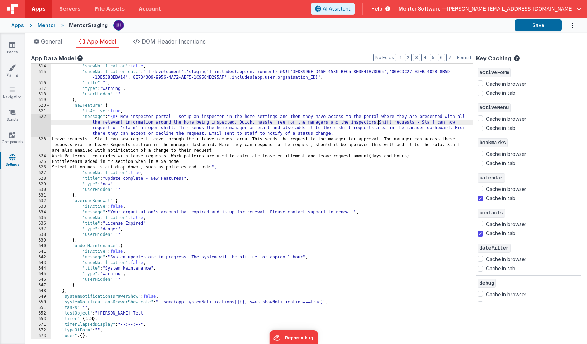
paste textarea
click at [339, 133] on div ""showNotification" : false , "showNotification_calc" : " ['development','stagin…" at bounding box center [262, 206] width 422 height 286
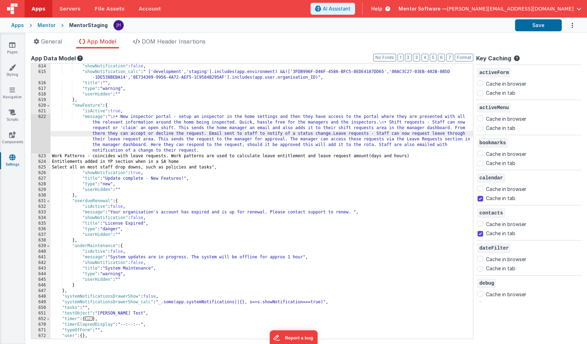
paste textarea
click at [224, 150] on div ""showNotification" : false , "showNotification_calc" : " ['development','stagin…" at bounding box center [262, 206] width 422 height 286
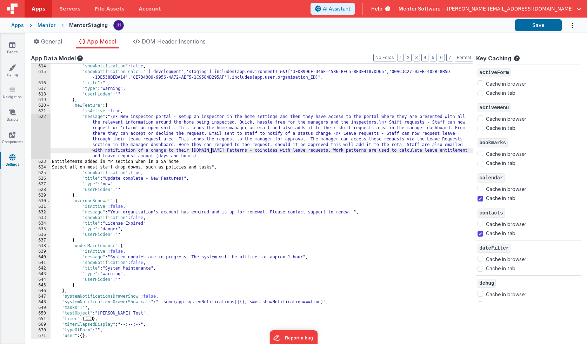
paste textarea
click at [245, 157] on div ""showNotification" : false , "showNotification_calc" : " ['development','stagin…" at bounding box center [262, 206] width 422 height 286
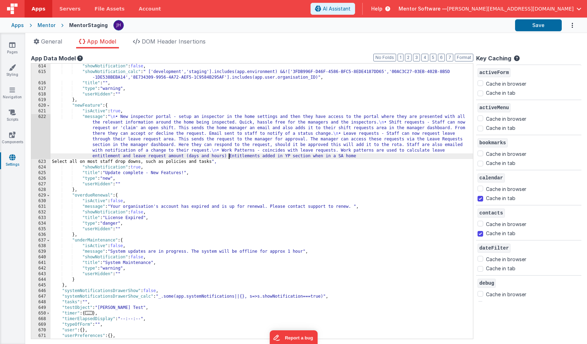
paste textarea
click at [373, 156] on div ""showNotification" : false , "showNotification_calc" : " ['development','stagin…" at bounding box center [262, 206] width 422 height 286
paste textarea
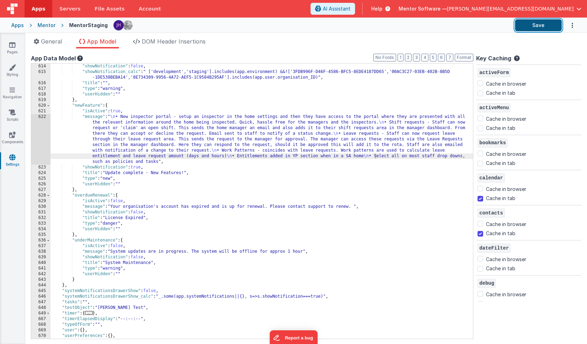
click at [523, 28] on button "Save" at bounding box center [538, 25] width 47 height 12
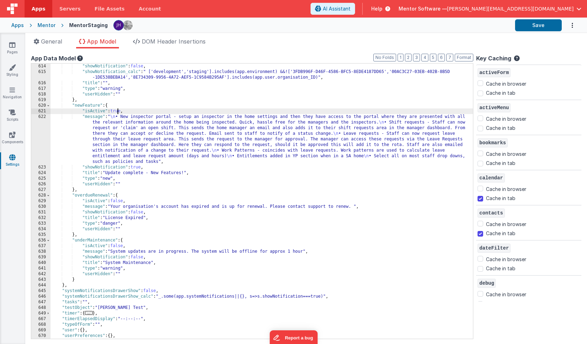
click at [117, 112] on div ""showNotification" : false , "showNotification_calc" : " ['development','stagin…" at bounding box center [262, 206] width 422 height 286
click at [119, 112] on div ""showNotification" : false , "showNotification_calc" : " ['development','stagin…" at bounding box center [262, 206] width 422 height 286
click at [546, 30] on button "Save" at bounding box center [538, 25] width 47 height 12
click at [117, 117] on div ""showNotification" : false , "showNotification_calc" : " ['development','stagin…" at bounding box center [262, 206] width 422 height 286
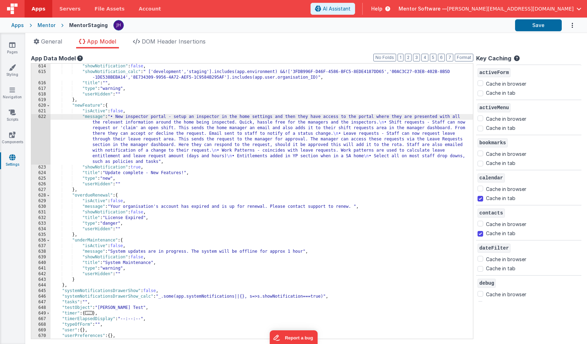
click at [380, 123] on div ""showNotification" : false , "showNotification_calc" : " ['development','stagin…" at bounding box center [262, 206] width 422 height 286
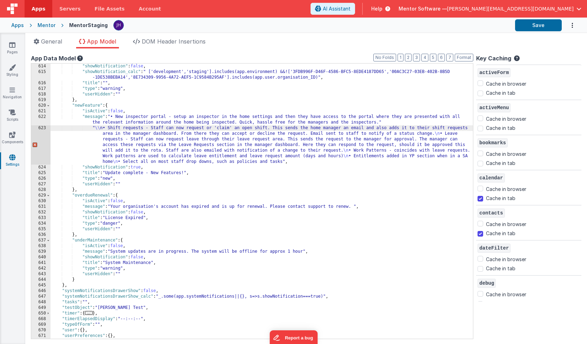
click at [384, 122] on div ""showNotification" : false , "showNotification_calc" : " ['development','stagin…" at bounding box center [262, 206] width 422 height 286
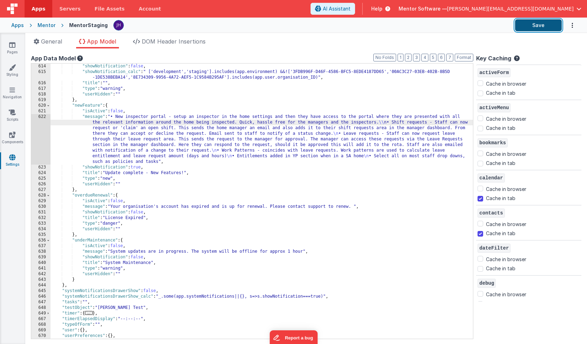
click at [534, 27] on button "Save" at bounding box center [538, 25] width 47 height 12
click at [381, 123] on div ""showNotification" : false , "showNotification_calc" : " ['development','stagin…" at bounding box center [262, 206] width 422 height 286
click at [540, 23] on button "Save" at bounding box center [538, 25] width 47 height 12
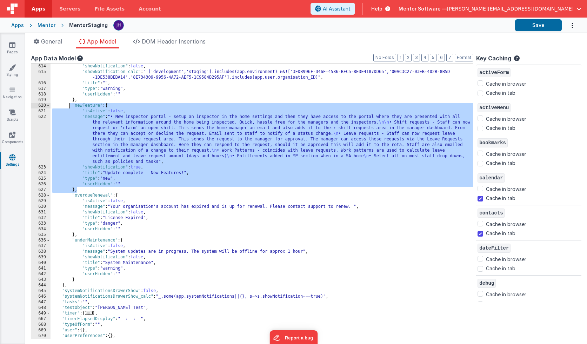
drag, startPoint x: 82, startPoint y: 189, endPoint x: 70, endPoint y: 106, distance: 83.9
click at [70, 106] on div ""showNotification" : false , "showNotification_calc" : " ['development','stagin…" at bounding box center [262, 206] width 422 height 286
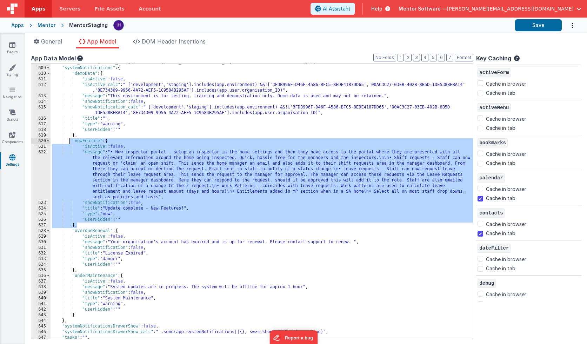
scroll to position [193, 0]
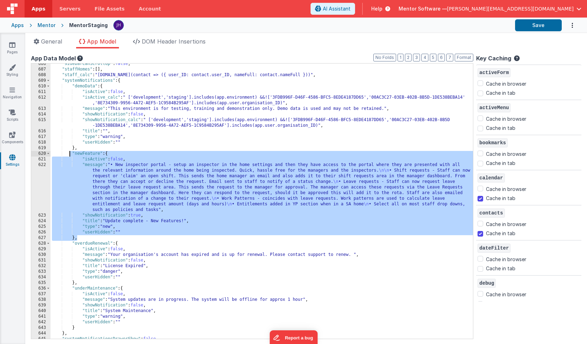
click at [176, 175] on div ""sidebarCanScrollUp" : false , "staffHomes" : [ ] , "staff_calc" : "[DOMAIN_NAM…" at bounding box center [262, 204] width 422 height 286
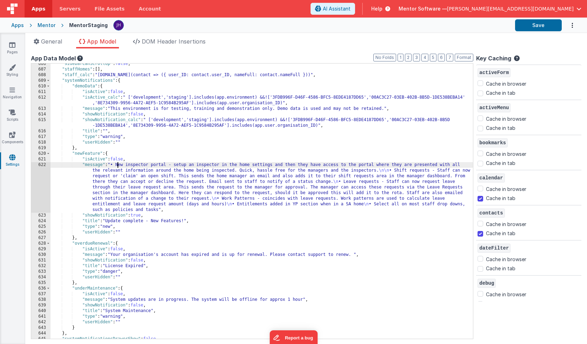
click at [117, 166] on div ""sidebarCanScrollUp" : false , "staffHomes" : [ ] , "staff_calc" : "[DOMAIN_NAM…" at bounding box center [262, 204] width 422 height 286
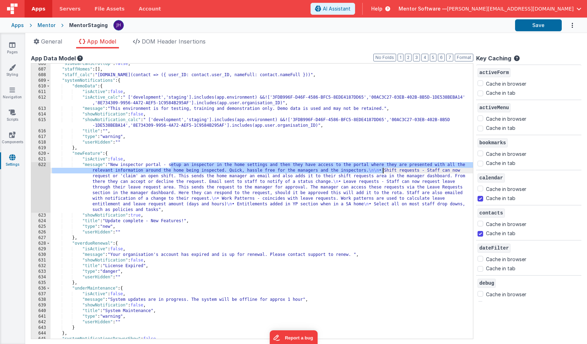
drag, startPoint x: 170, startPoint y: 164, endPoint x: 382, endPoint y: 169, distance: 211.9
click at [382, 169] on div ""sidebarCanScrollUp" : false , "staffHomes" : [ ] , "staff_calc" : "[DOMAIN_NAM…" at bounding box center [262, 204] width 422 height 286
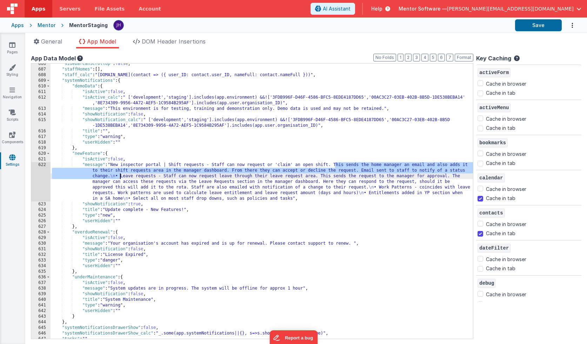
drag, startPoint x: 334, startPoint y: 165, endPoint x: 119, endPoint y: 176, distance: 214.9
click at [119, 176] on div ""sidebarCanScrollUp" : false , "staffHomes" : [ ] , "staff_calc" : "[DOMAIN_NAM…" at bounding box center [262, 204] width 422 height 286
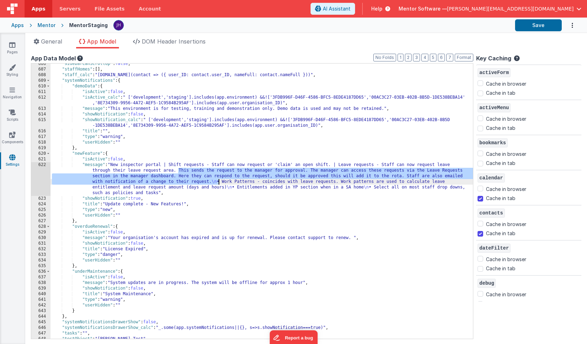
drag, startPoint x: 178, startPoint y: 170, endPoint x: 220, endPoint y: 182, distance: 43.2
click at [220, 182] on div ""sidebarCanScrollUp" : false , "staffHomes" : [ ] , "staff_calc" : "[DOMAIN_NAM…" at bounding box center [262, 204] width 422 height 286
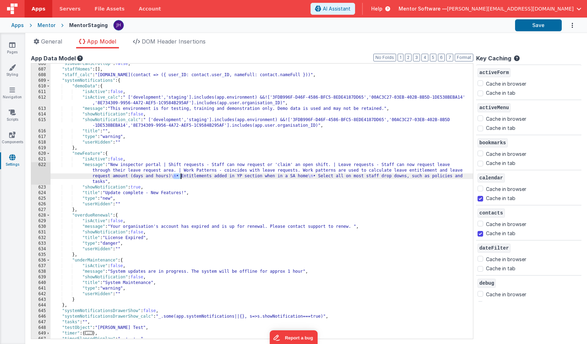
drag, startPoint x: 172, startPoint y: 176, endPoint x: 181, endPoint y: 176, distance: 9.1
click at [181, 176] on div ""sidebarCanScrollUp" : false , "staffHomes" : [ ] , "staff_calc" : "[DOMAIN_NAM…" at bounding box center [262, 204] width 422 height 286
drag, startPoint x: 305, startPoint y: 175, endPoint x: 314, endPoint y: 175, distance: 8.8
click at [314, 175] on div ""sidebarCanScrollUp" : false , "staffHomes" : [ ] , "staff_calc" : "[DOMAIN_NAM…" at bounding box center [262, 204] width 422 height 286
click at [540, 27] on button "Save" at bounding box center [538, 25] width 47 height 12
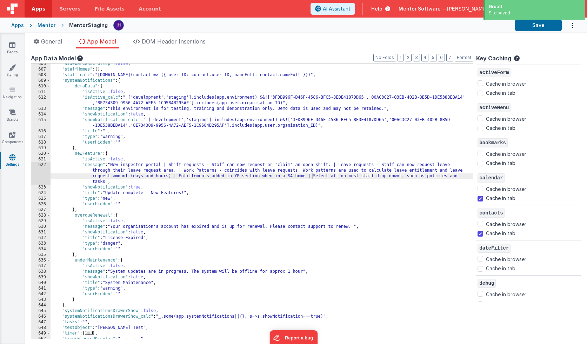
click at [390, 208] on div ""sidebarCanScrollUp" : false , "staffHomes" : [ ] , "staff_calc" : "[DOMAIN_NAM…" at bounding box center [262, 204] width 422 height 286
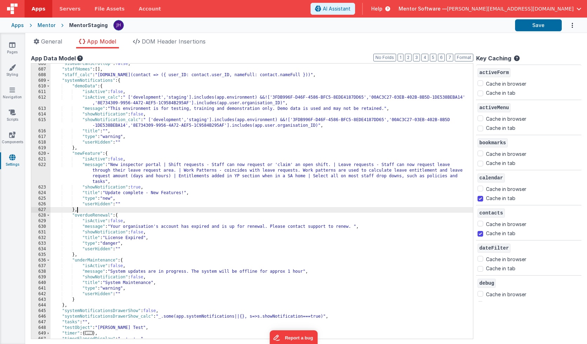
click at [168, 165] on div ""sidebarCanScrollUp" : false , "staffHomes" : [ ] , "staff_calc" : "[DOMAIN_NAM…" at bounding box center [262, 204] width 422 height 286
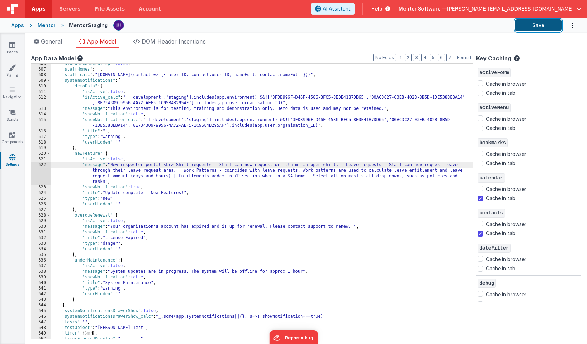
click at [535, 26] on button "Save" at bounding box center [538, 25] width 47 height 12
click at [175, 169] on div ""sidebarCanScrollUp" : false , "staffHomes" : [ ] , "staff_calc" : "[DOMAIN_NAM…" at bounding box center [262, 204] width 422 height 286
click at [175, 162] on div ""sidebarCanScrollUp" : false , "staffHomes" : [ ] , "staff_calc" : "[DOMAIN_NAM…" at bounding box center [262, 204] width 422 height 286
click at [339, 164] on div ""sidebarCanScrollUp" : false , "staffHomes" : [ ] , "staff_calc" : "[DOMAIN_NAM…" at bounding box center [262, 204] width 422 height 286
click at [179, 168] on div ""sidebarCanScrollUp" : false , "staffHomes" : [ ] , "staff_calc" : "[DOMAIN_NAM…" at bounding box center [262, 204] width 422 height 286
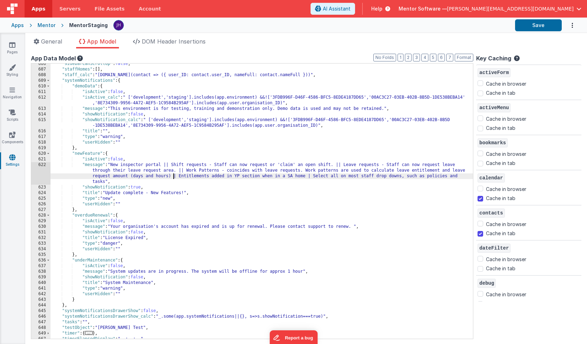
click at [174, 176] on div ""sidebarCanScrollUp" : false , "staffHomes" : [ ] , "staff_calc" : "[DOMAIN_NAM…" at bounding box center [262, 204] width 422 height 286
click at [309, 176] on div ""sidebarCanScrollUp" : false , "staffHomes" : [ ] , "staff_calc" : "[DOMAIN_NAM…" at bounding box center [262, 204] width 422 height 286
click at [166, 166] on div ""sidebarCanScrollUp" : false , "staffHomes" : [ ] , "staff_calc" : "[DOMAIN_NAM…" at bounding box center [262, 204] width 422 height 286
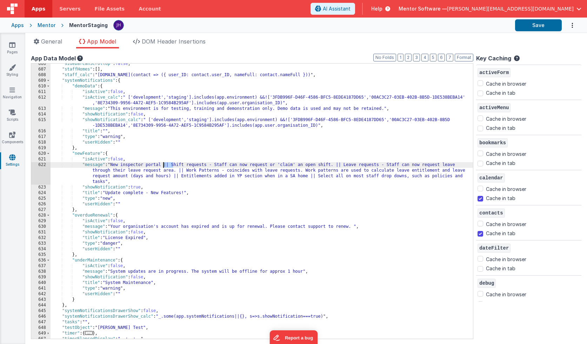
click at [164, 164] on div ""sidebarCanScrollUp" : false , "staffHomes" : [ ] , "staff_calc" : "[DOMAIN_NAM…" at bounding box center [262, 204] width 422 height 286
click at [107, 170] on div ""sidebarCanScrollUp" : false , "staffHomes" : [ ] , "staff_calc" : "[DOMAIN_NAM…" at bounding box center [262, 204] width 422 height 286
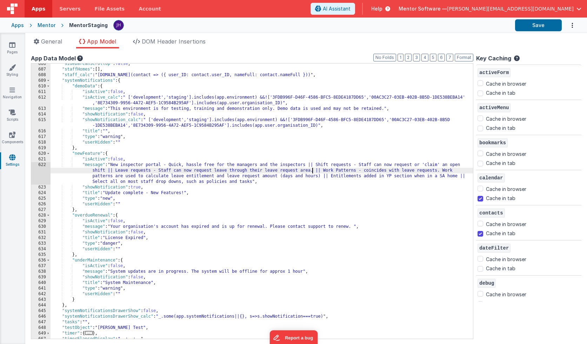
click at [311, 171] on div ""sidebarCanScrollUp" : false , "staffHomes" : [ ] , "staff_calc" : "[DOMAIN_NAM…" at bounding box center [262, 204] width 422 height 286
click at [435, 170] on div ""sidebarCanScrollUp" : false , "staffHomes" : [ ] , "staff_calc" : "[DOMAIN_NAM…" at bounding box center [262, 204] width 422 height 286
click at [527, 30] on button "Save" at bounding box center [538, 25] width 47 height 12
click at [120, 167] on div ""sidebarCanScrollUp" : false , "staffHomes" : [ ] , "staff_calc" : "[DOMAIN_NAM…" at bounding box center [262, 204] width 422 height 286
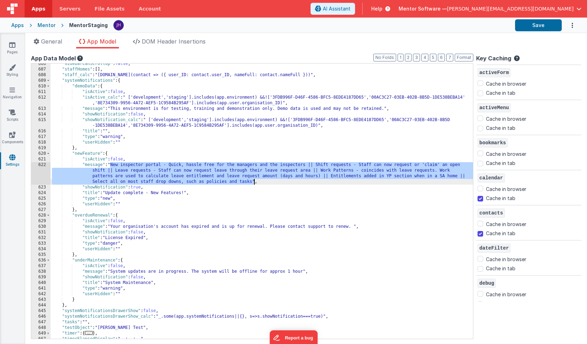
drag, startPoint x: 110, startPoint y: 164, endPoint x: 254, endPoint y: 181, distance: 144.8
click at [254, 181] on div ""sidebarCanScrollUp" : false , "staffHomes" : [ ] , "staff_calc" : "[DOMAIN_NAM…" at bounding box center [262, 204] width 422 height 286
click at [47, 26] on div "Mentor" at bounding box center [47, 25] width 18 height 7
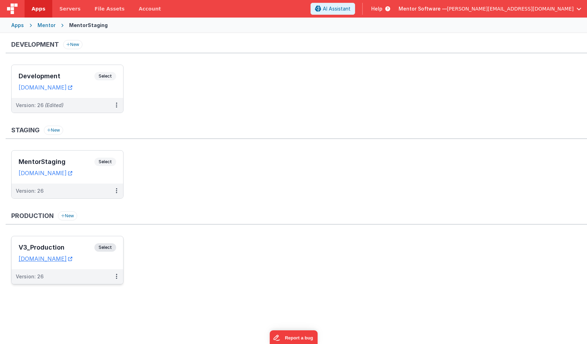
click at [72, 245] on h3 "V3_Production" at bounding box center [57, 247] width 76 height 7
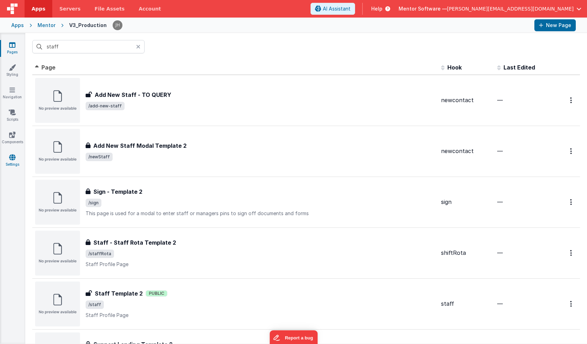
click at [11, 157] on icon at bounding box center [12, 157] width 6 height 7
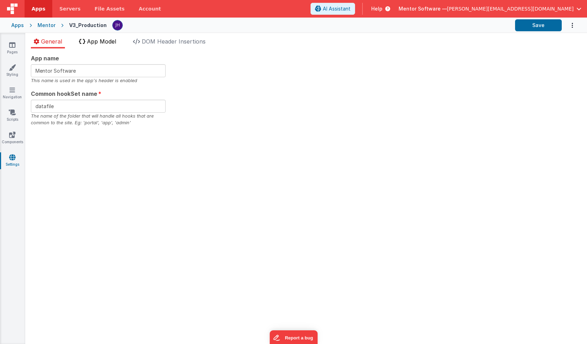
click at [109, 43] on span "App Model" at bounding box center [101, 41] width 29 height 7
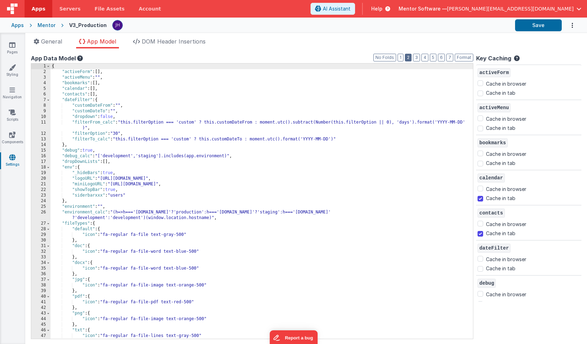
click at [409, 56] on button "2" at bounding box center [408, 58] width 7 height 8
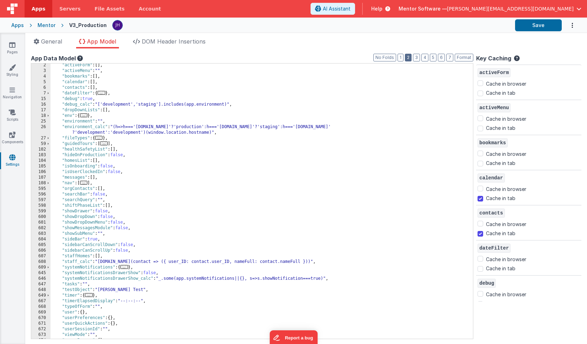
scroll to position [28, 0]
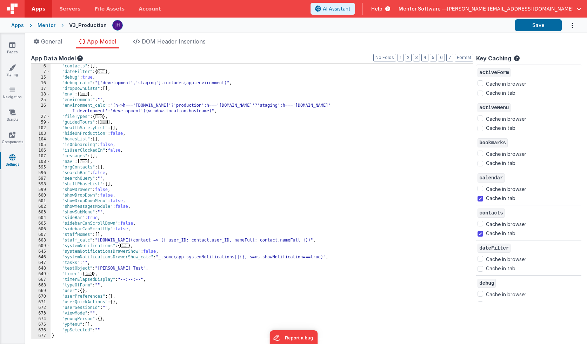
drag, startPoint x: 126, startPoint y: 245, endPoint x: 139, endPoint y: 232, distance: 18.6
click at [126, 245] on span "..." at bounding box center [124, 245] width 8 height 4
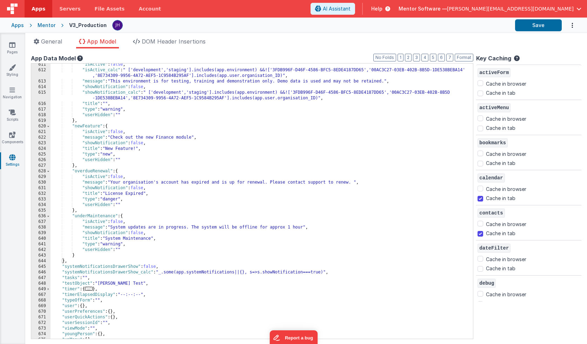
scroll to position [221, 0]
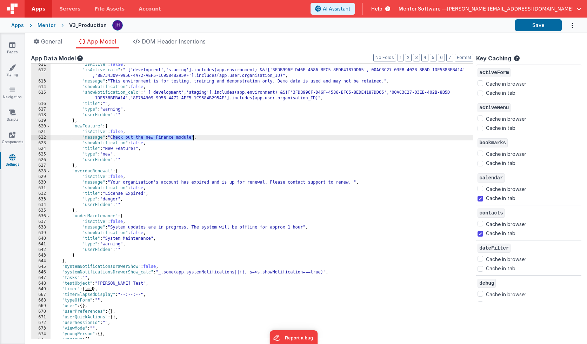
drag, startPoint x: 112, startPoint y: 137, endPoint x: 193, endPoint y: 137, distance: 81.0
click at [193, 137] on div ""isActive" : false , "isActive_calc" : " ['development','staging'].includes(app…" at bounding box center [262, 205] width 422 height 286
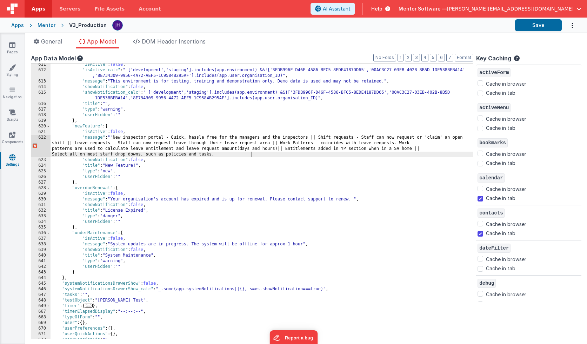
click at [114, 136] on div ""isActive" : false , "isActive_calc" : " ['development','staging'].includes(app…" at bounding box center [262, 205] width 422 height 286
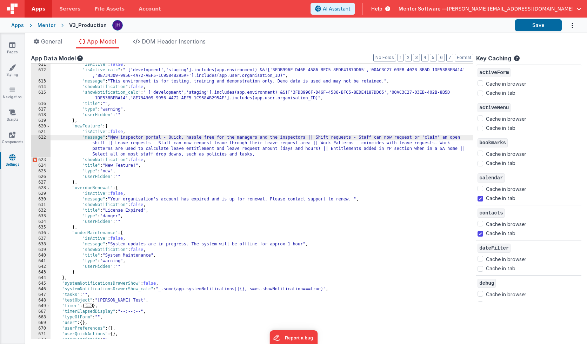
click at [251, 155] on div ""isActive" : false , "isActive_calc" : " ['development','staging'].includes(app…" at bounding box center [262, 205] width 422 height 286
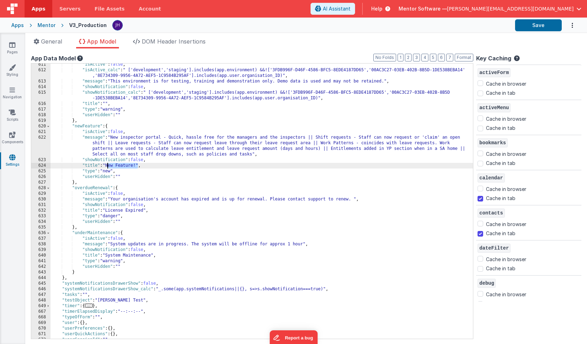
drag, startPoint x: 137, startPoint y: 165, endPoint x: 107, endPoint y: 166, distance: 30.5
click at [107, 166] on div ""isActive" : false , "isActive_calc" : " ['development','staging'].includes(app…" at bounding box center [262, 205] width 422 height 286
click at [138, 159] on div ""isActive" : false , "isActive_calc" : " ['development','staging'].includes(app…" at bounding box center [262, 205] width 422 height 286
click at [540, 26] on button "Save" at bounding box center [538, 25] width 47 height 12
